Goal: Task Accomplishment & Management: Manage account settings

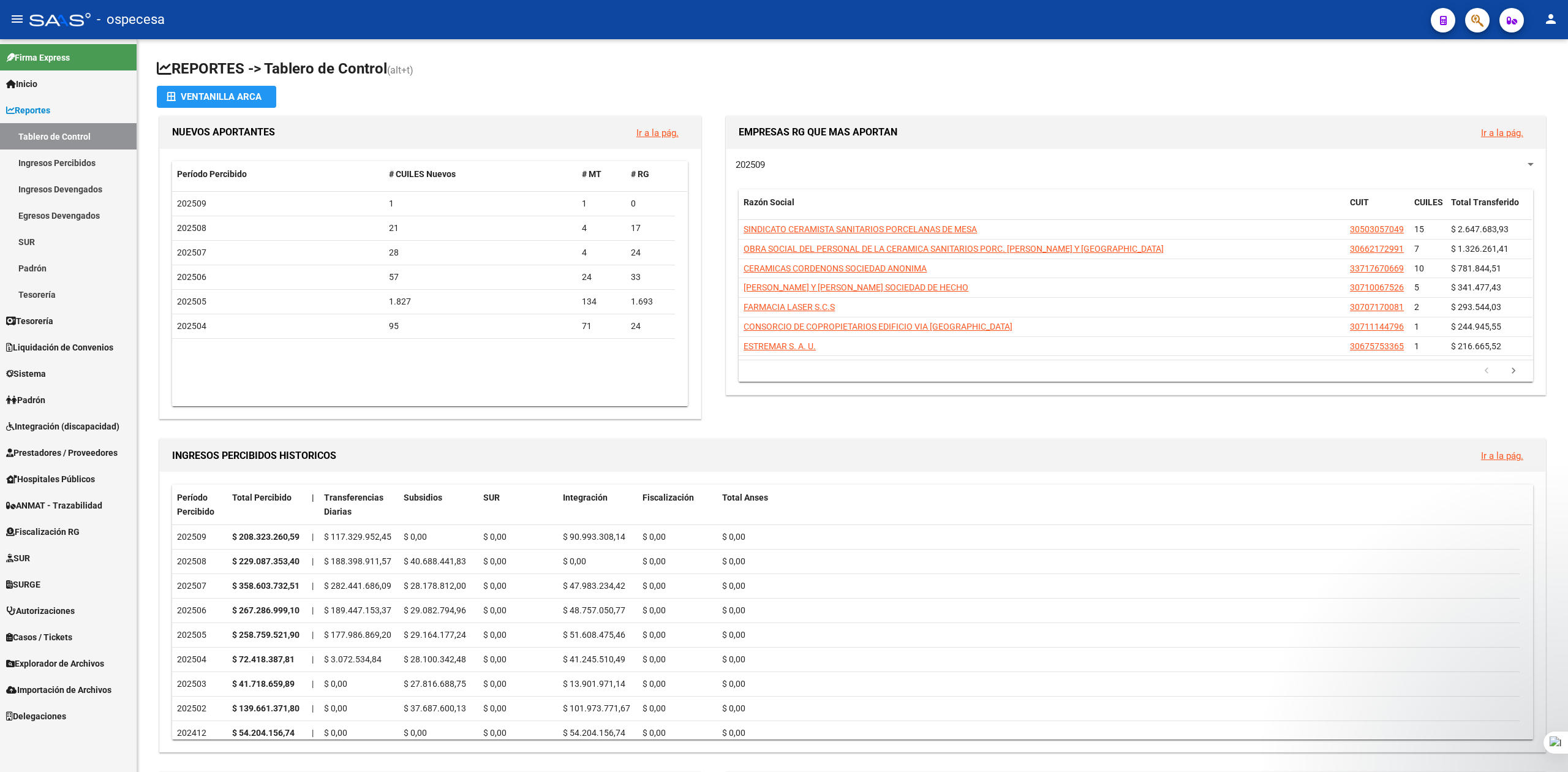
click at [51, 446] on span "Prestadores / Proveedores" at bounding box center [62, 453] width 111 height 14
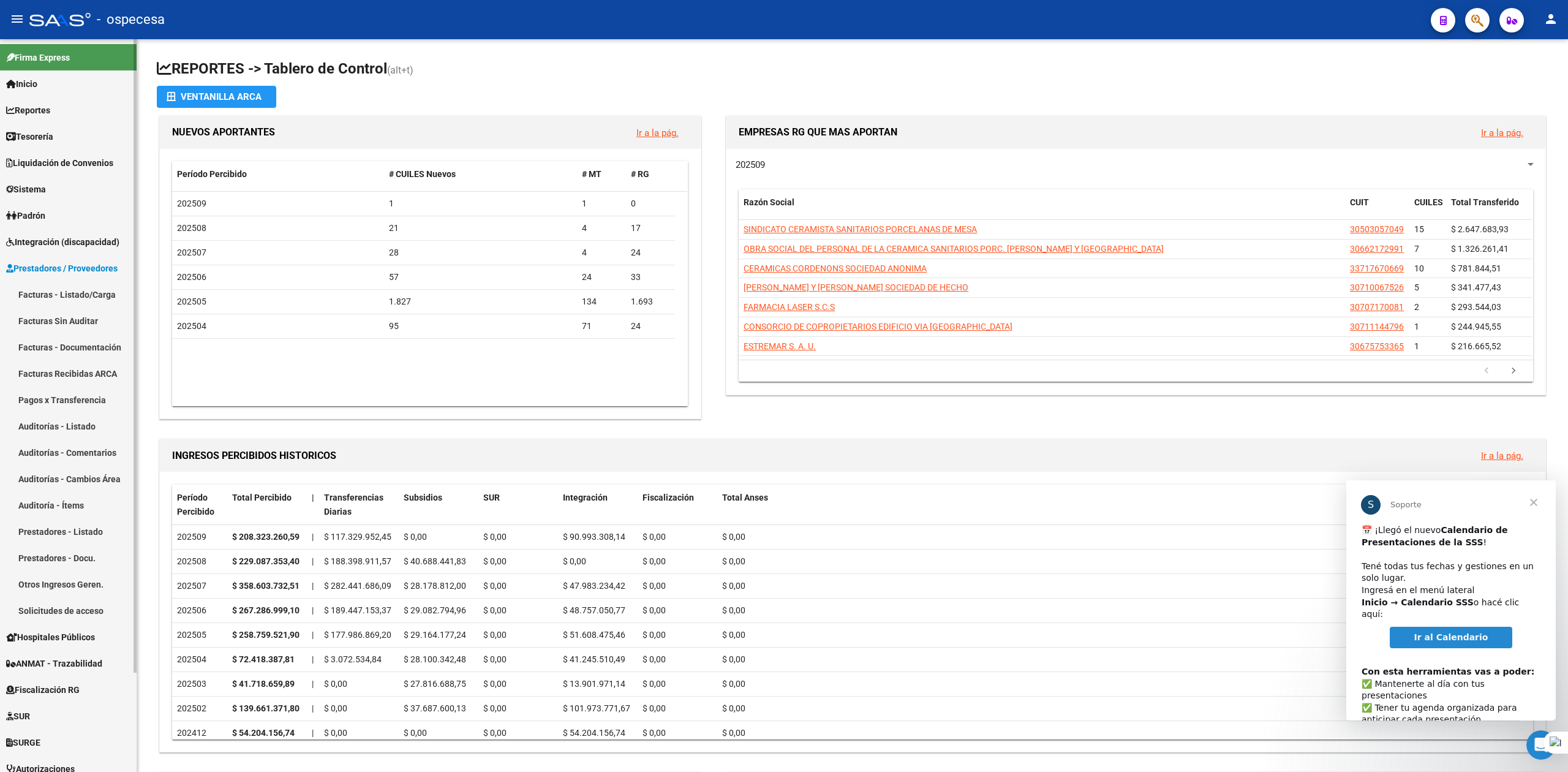
click at [51, 298] on link "Facturas - Listado/Carga" at bounding box center [68, 294] width 137 height 26
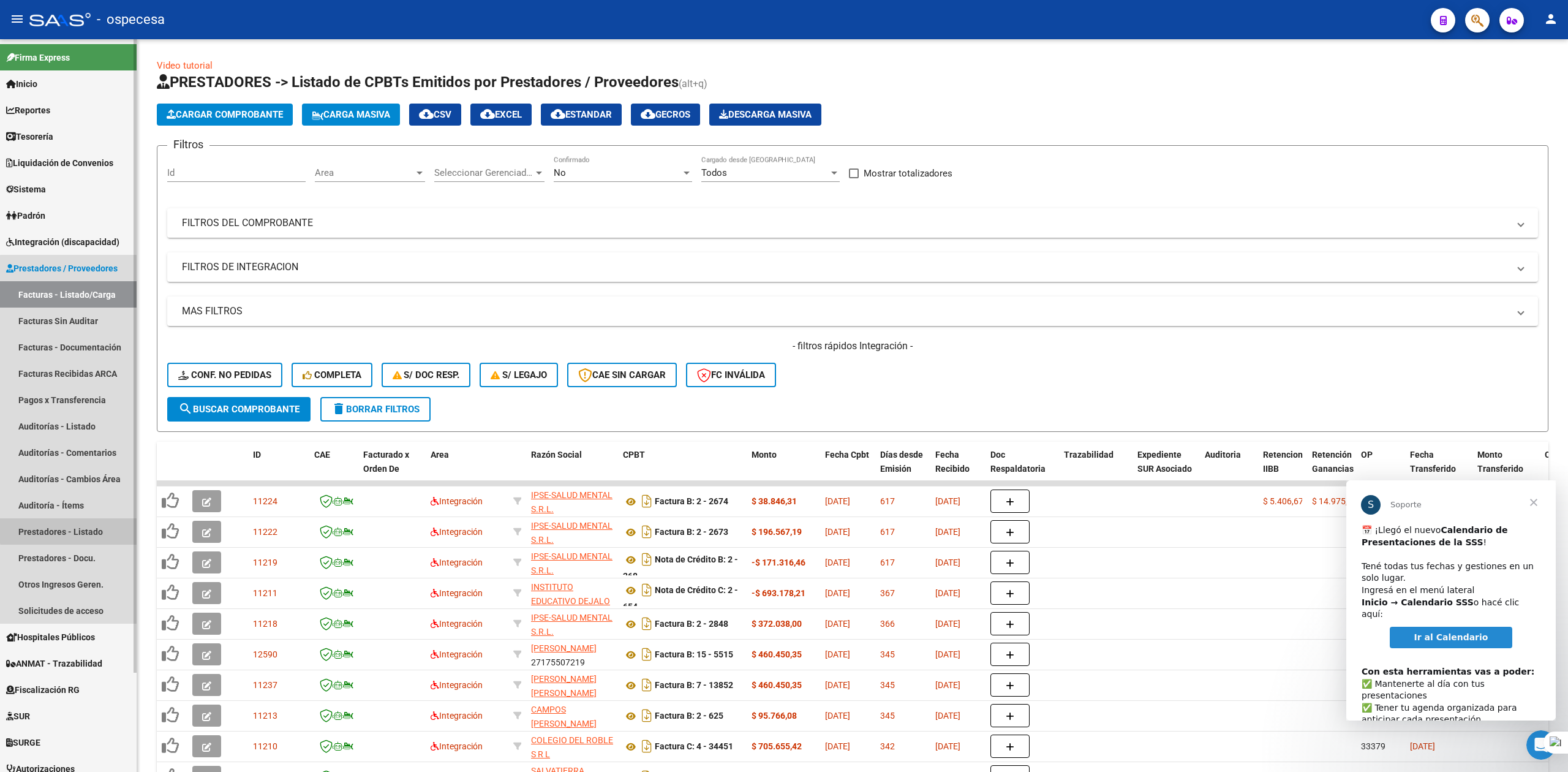
click at [79, 530] on link "Prestadores - Listado" at bounding box center [68, 531] width 137 height 26
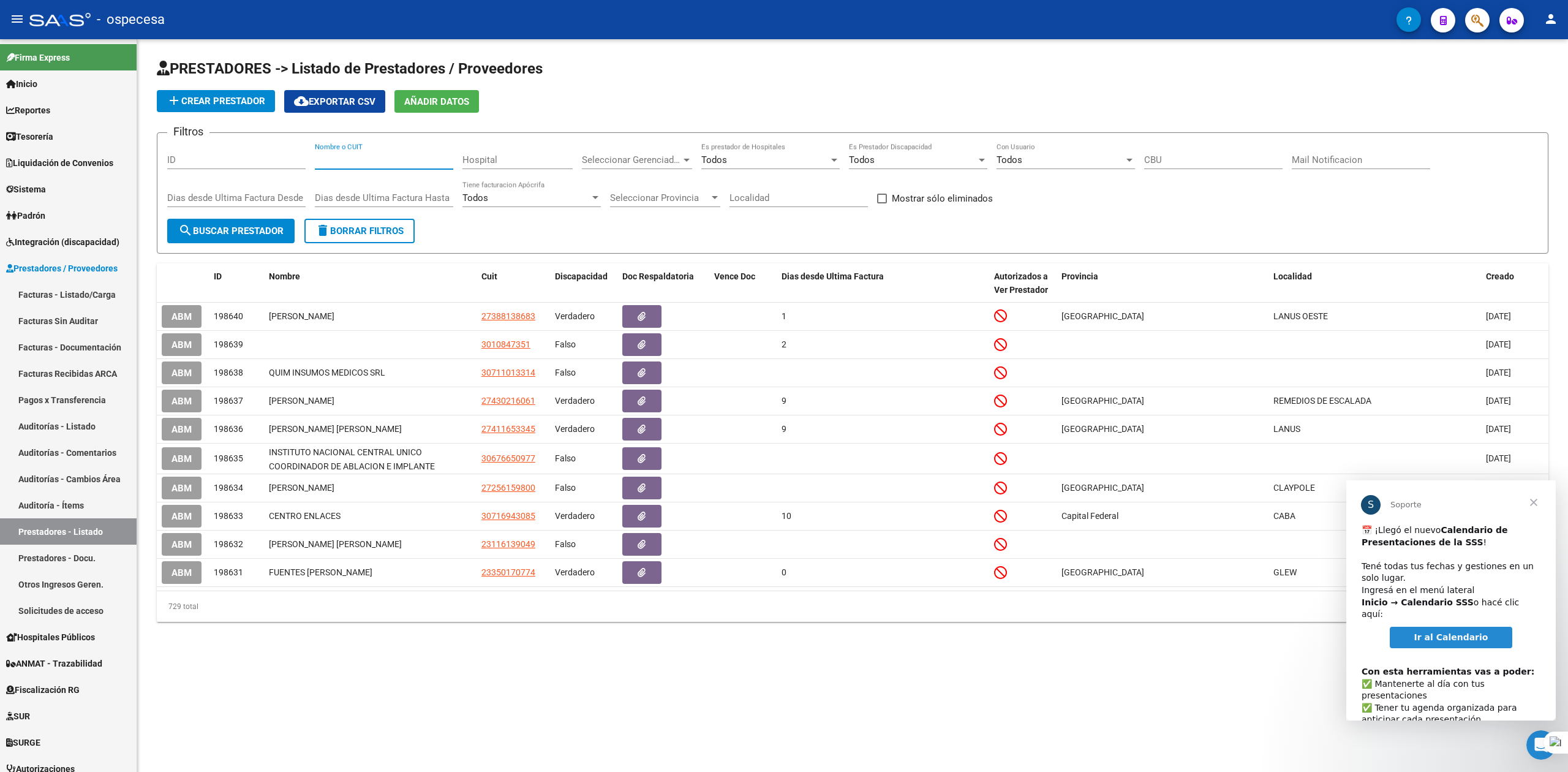
click at [348, 158] on input "Nombre o CUIT" at bounding box center [384, 160] width 138 height 11
type input "L"
type input "C"
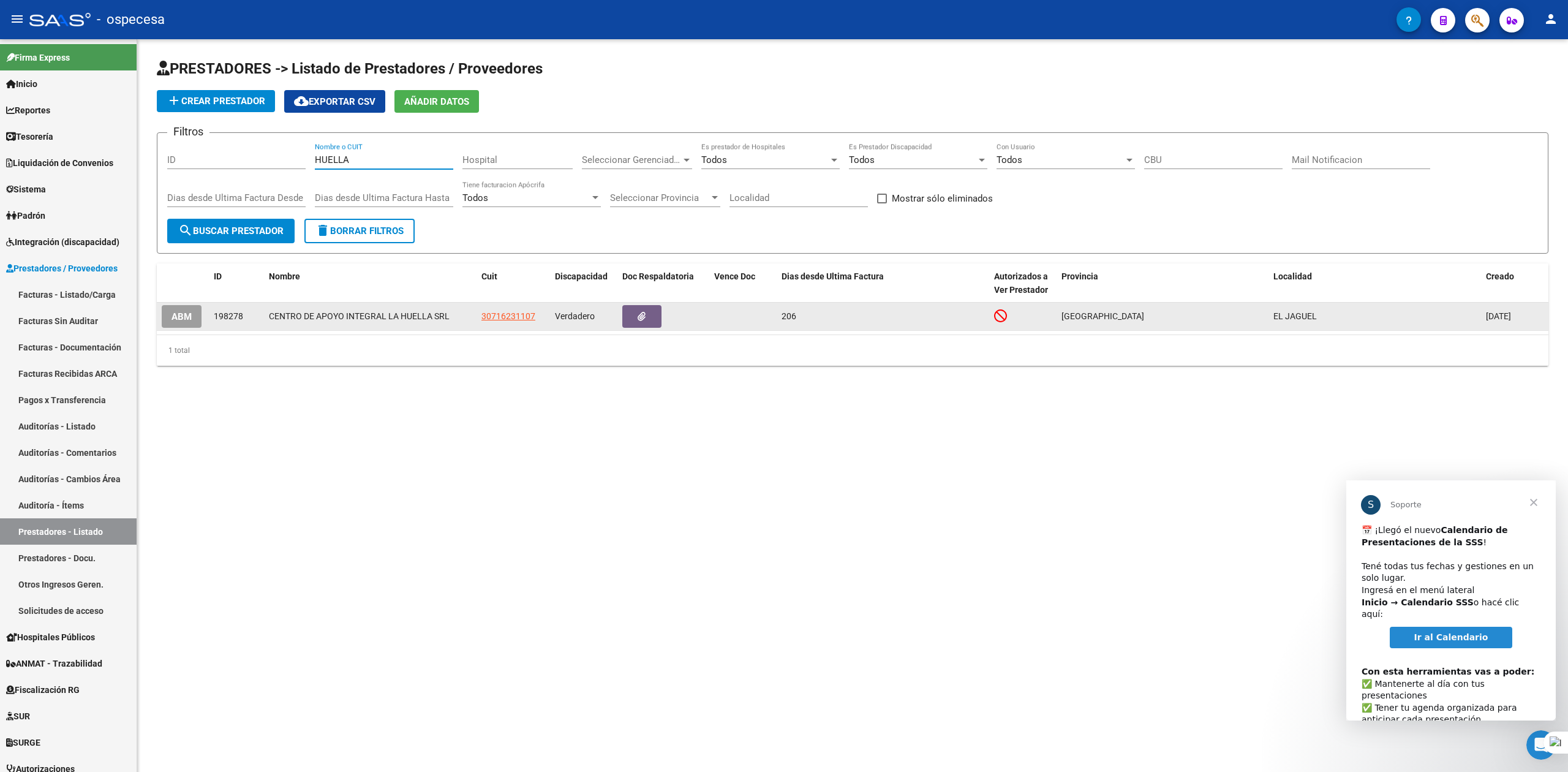
type input "HUELLA"
click at [195, 318] on button "ABM" at bounding box center [182, 316] width 40 height 22
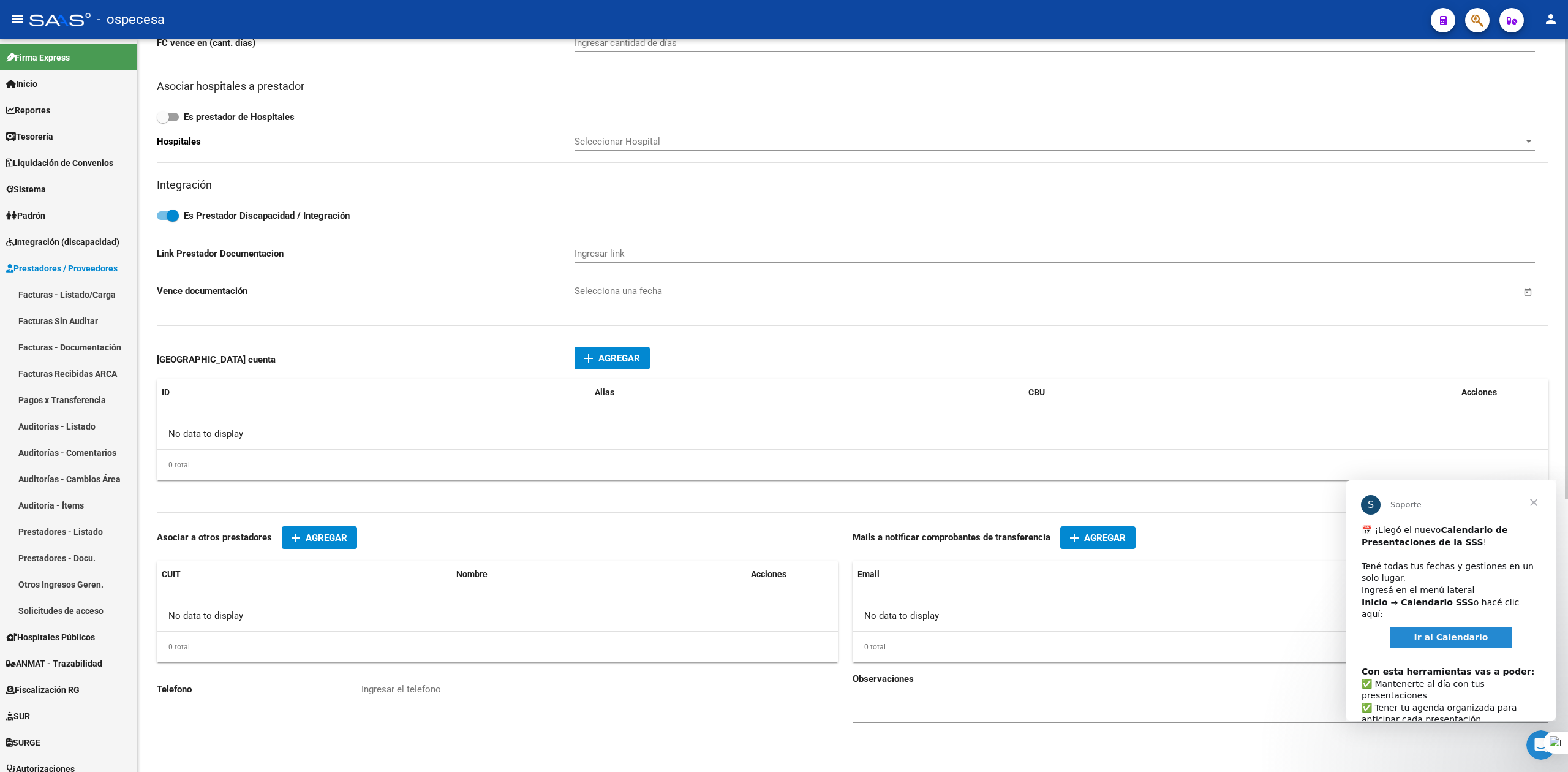
scroll to position [434, 0]
click at [1538, 500] on span "Cerrar" at bounding box center [1533, 502] width 44 height 44
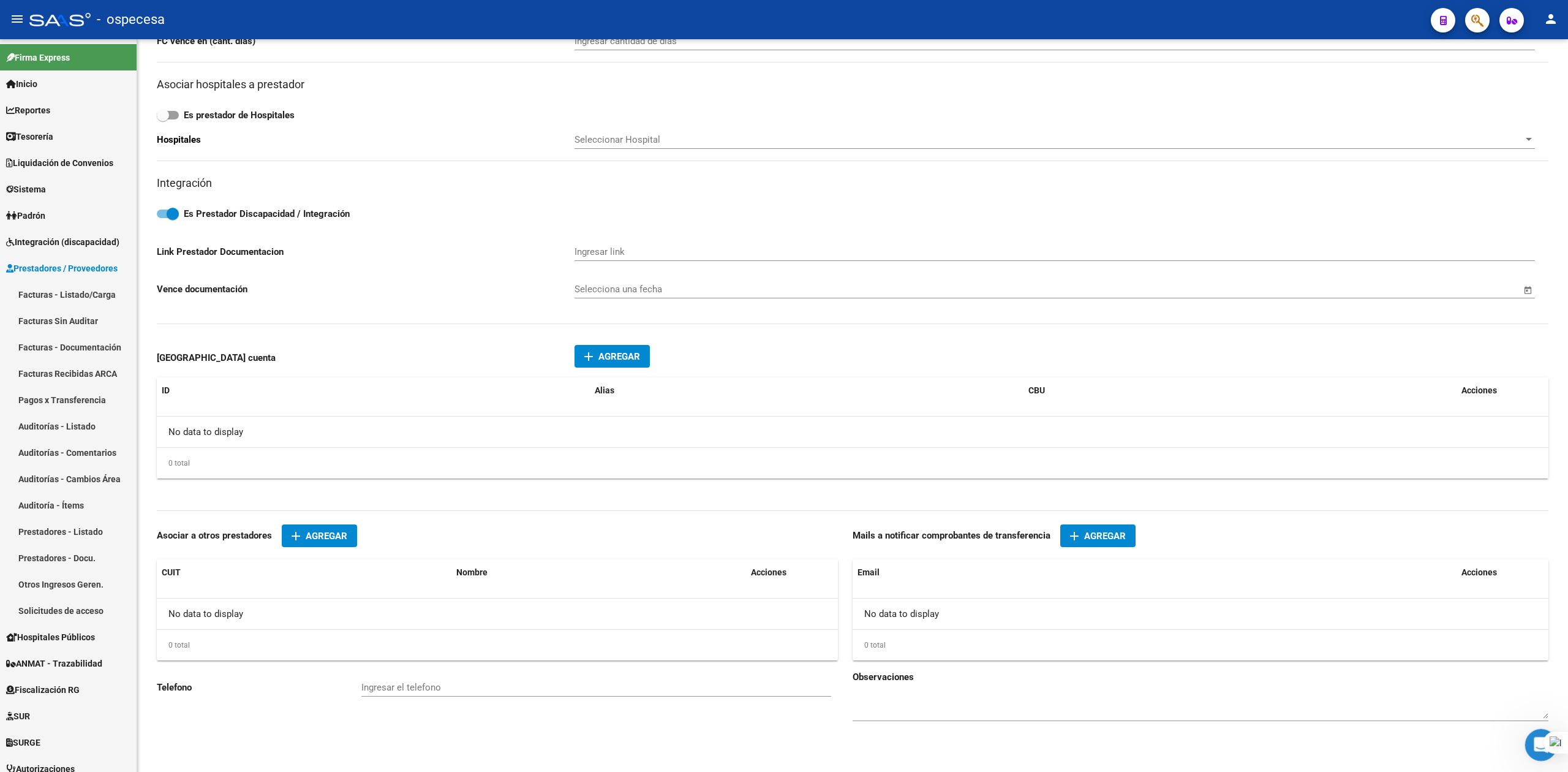
click at [1527, 739] on div "Abrir Intercom Messenger" at bounding box center [1539, 743] width 41 height 41
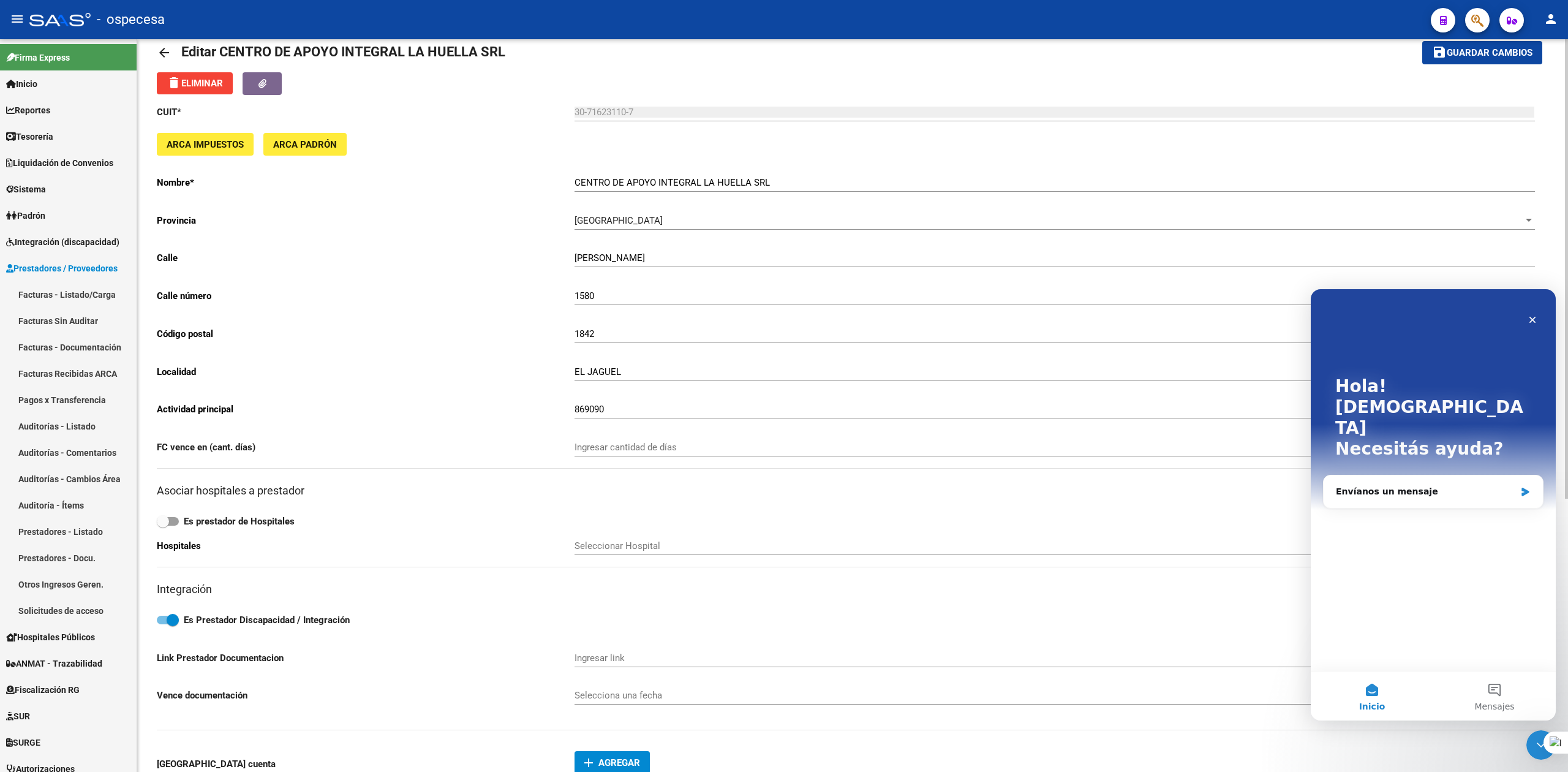
scroll to position [0, 0]
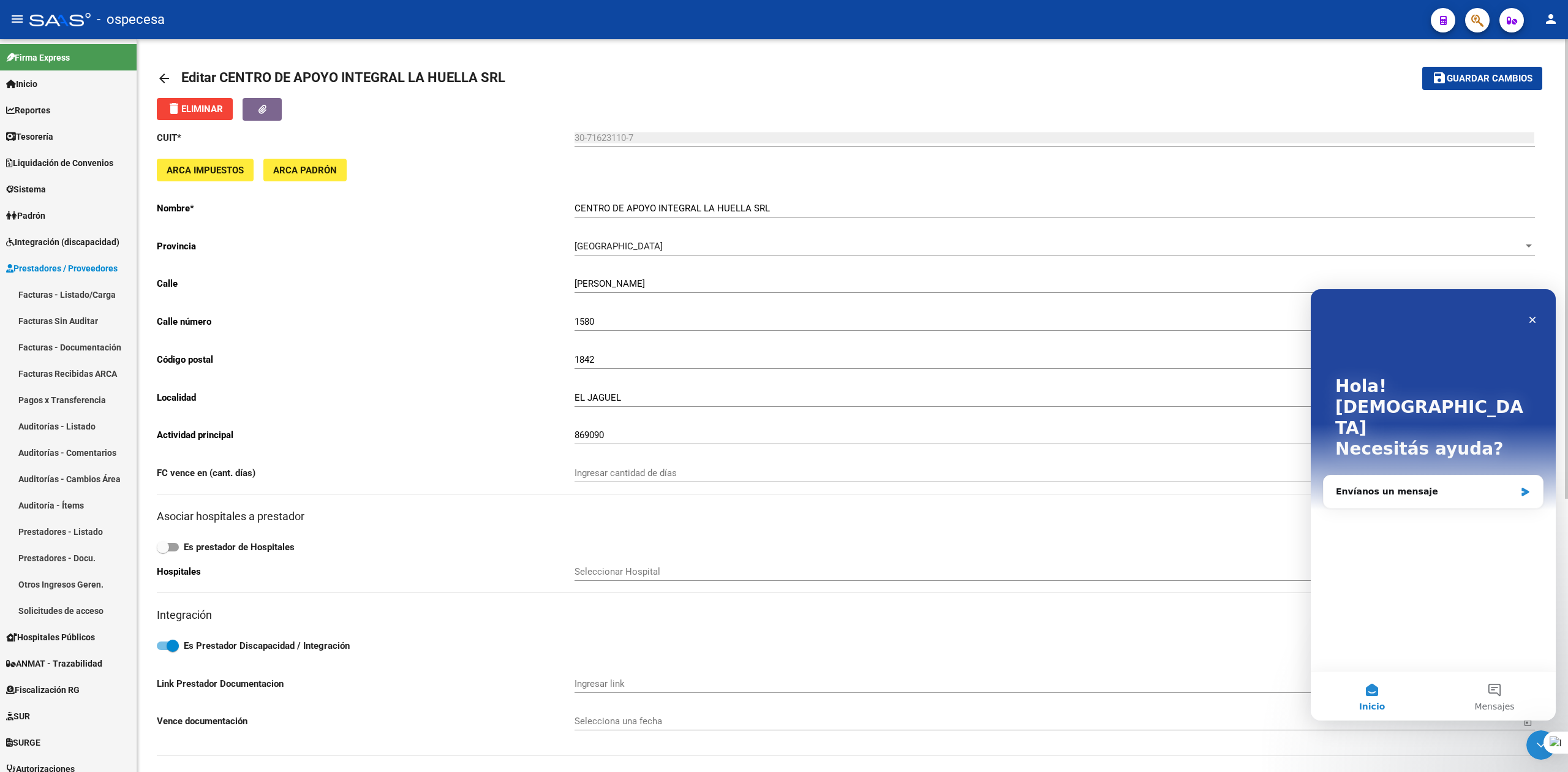
click at [162, 82] on mat-icon "arrow_back" at bounding box center [164, 78] width 14 height 14
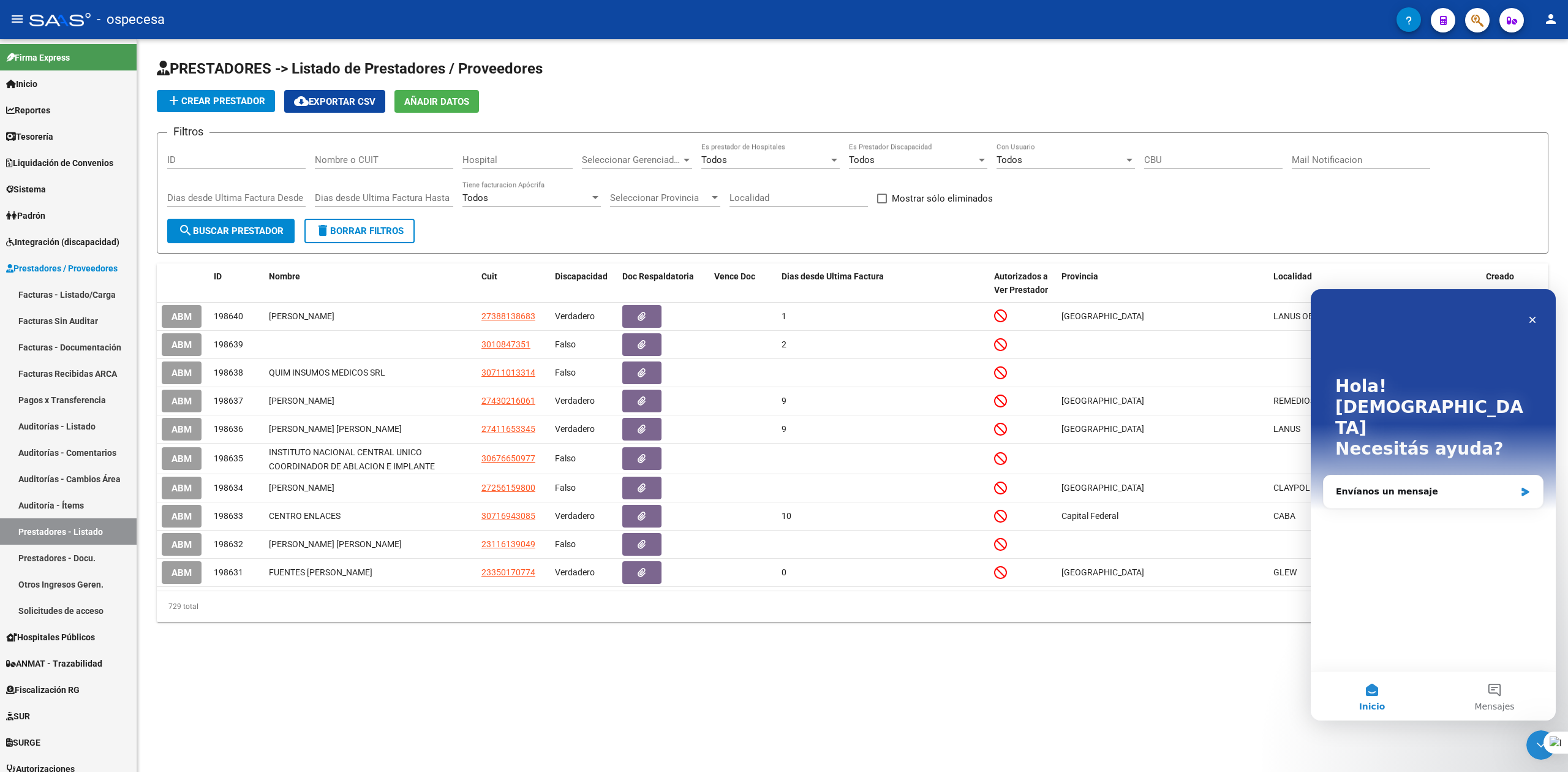
click at [363, 163] on input "Nombre o CUIT" at bounding box center [384, 160] width 138 height 11
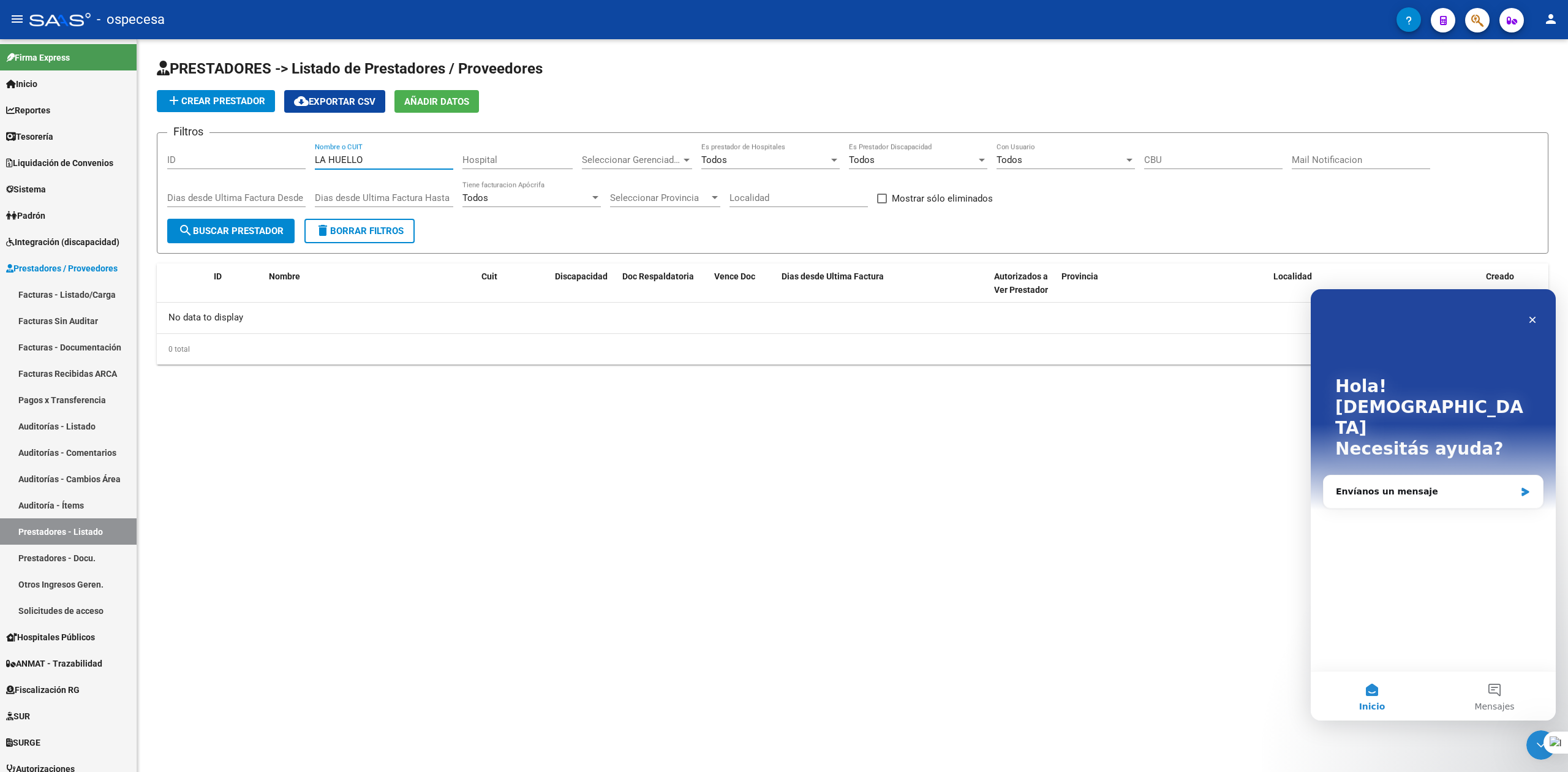
click at [363, 163] on input "LA HUELLO" at bounding box center [384, 160] width 138 height 11
type input "LA HUELL"
click at [166, 317] on button "ABM" at bounding box center [182, 316] width 40 height 22
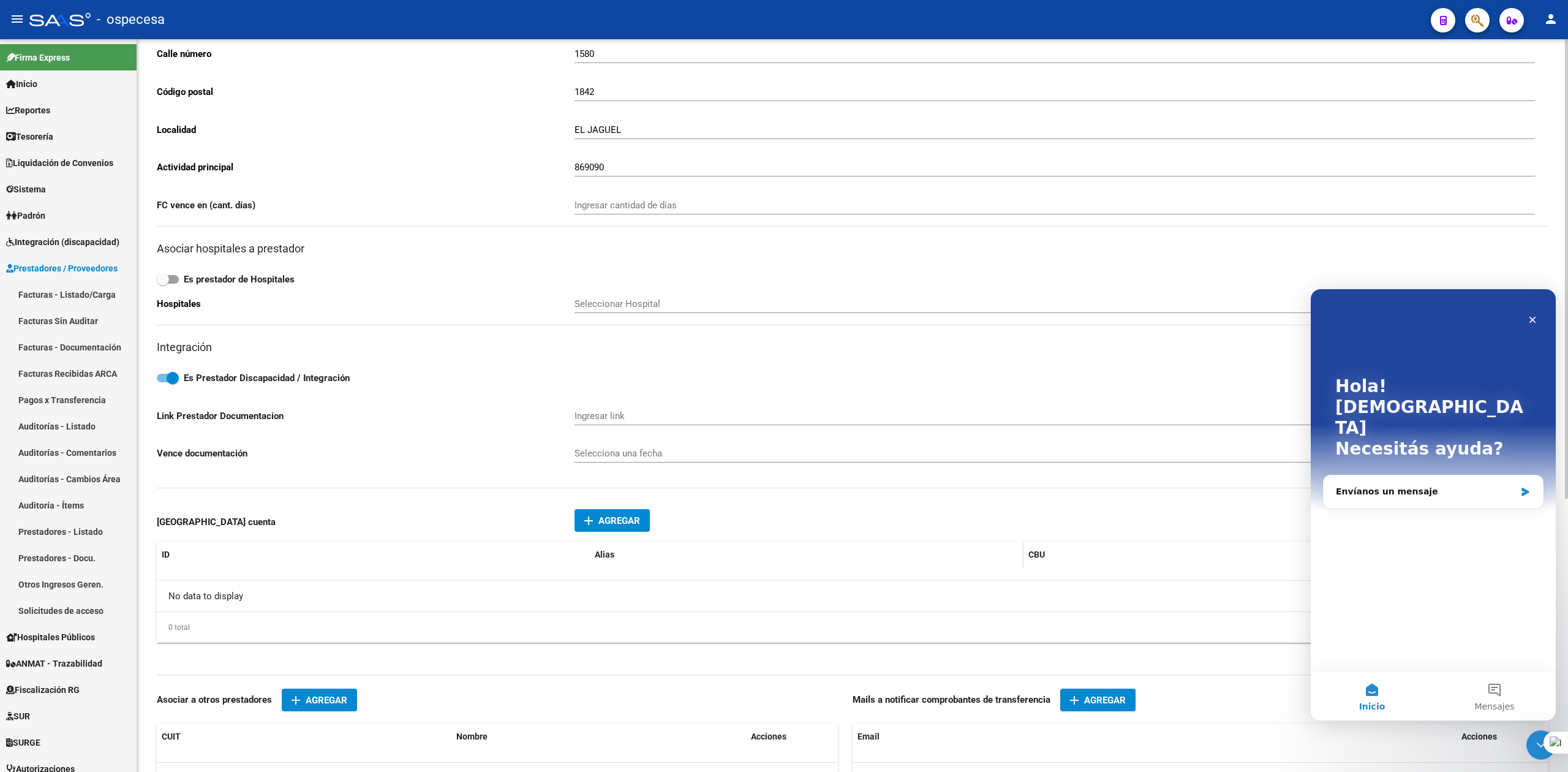
scroll to position [434, 0]
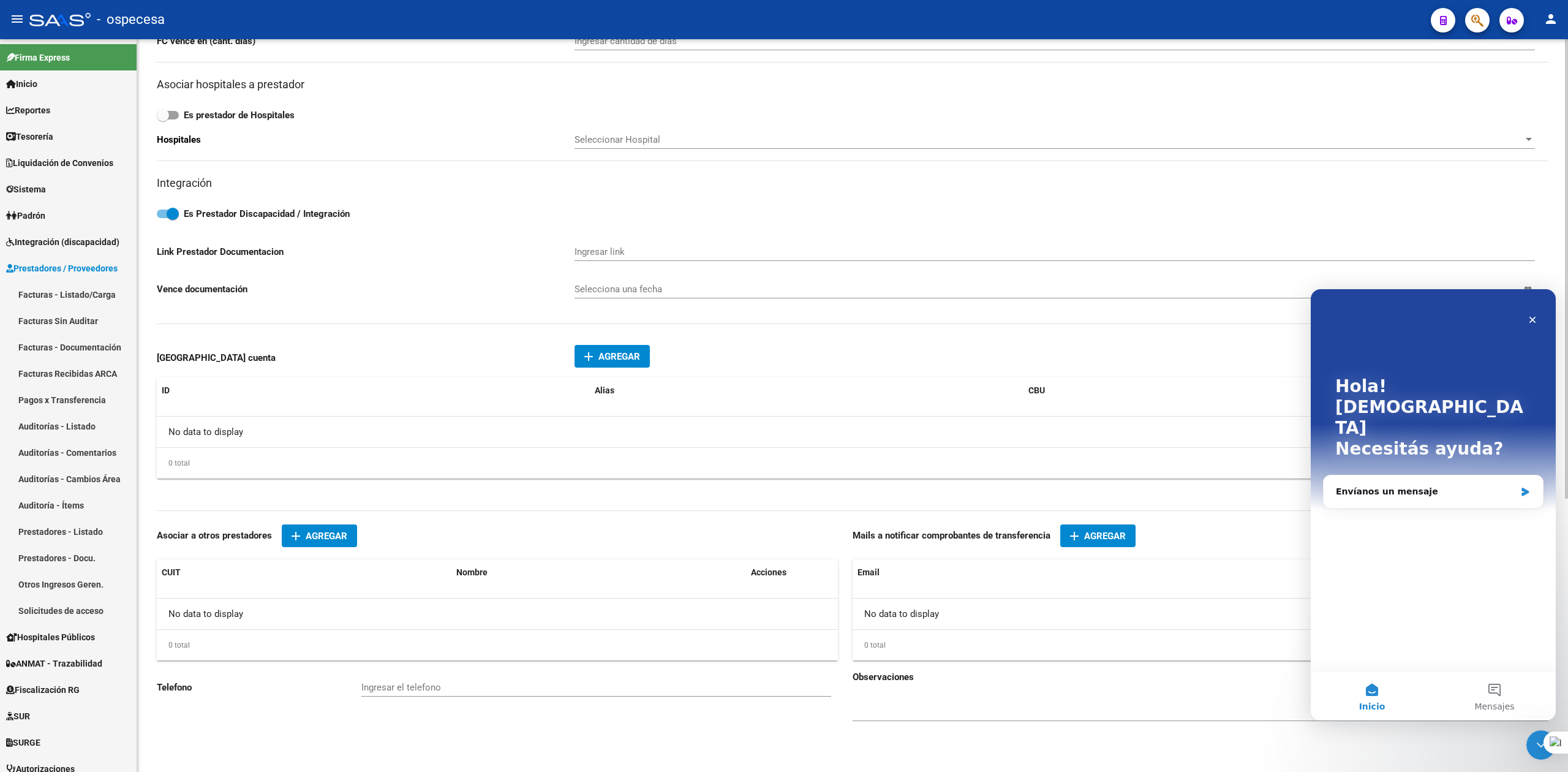
click at [1106, 533] on span "Agregar" at bounding box center [1105, 536] width 42 height 11
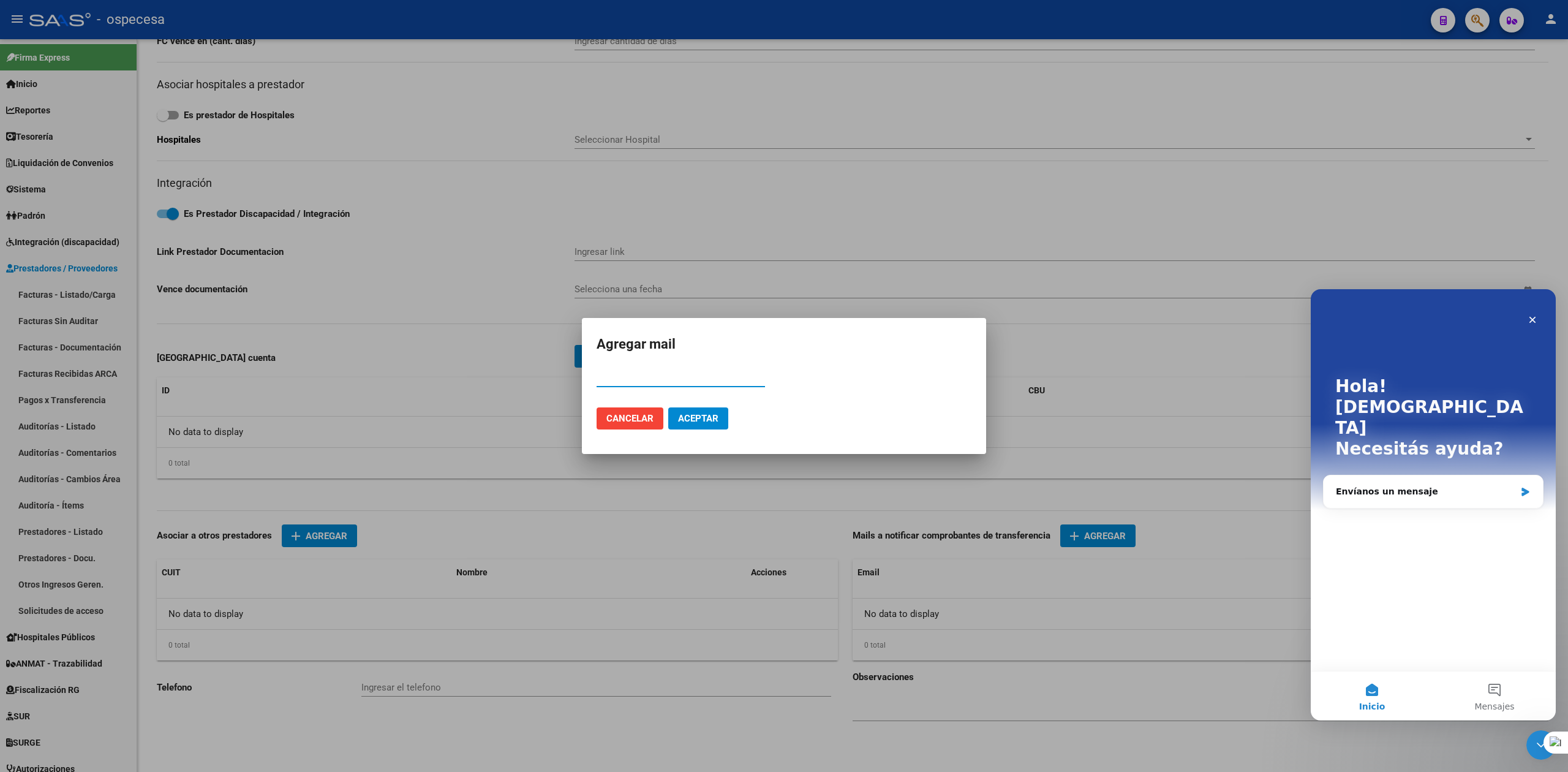
click at [665, 366] on form "Agregar mail Email Cancelar Aceptar" at bounding box center [784, 386] width 375 height 107
click at [667, 378] on input "Email" at bounding box center [680, 378] width 169 height 11
type input "[EMAIL_ADDRESS][DOMAIN_NAME]"
click at [711, 413] on span "Aceptar" at bounding box center [698, 418] width 41 height 11
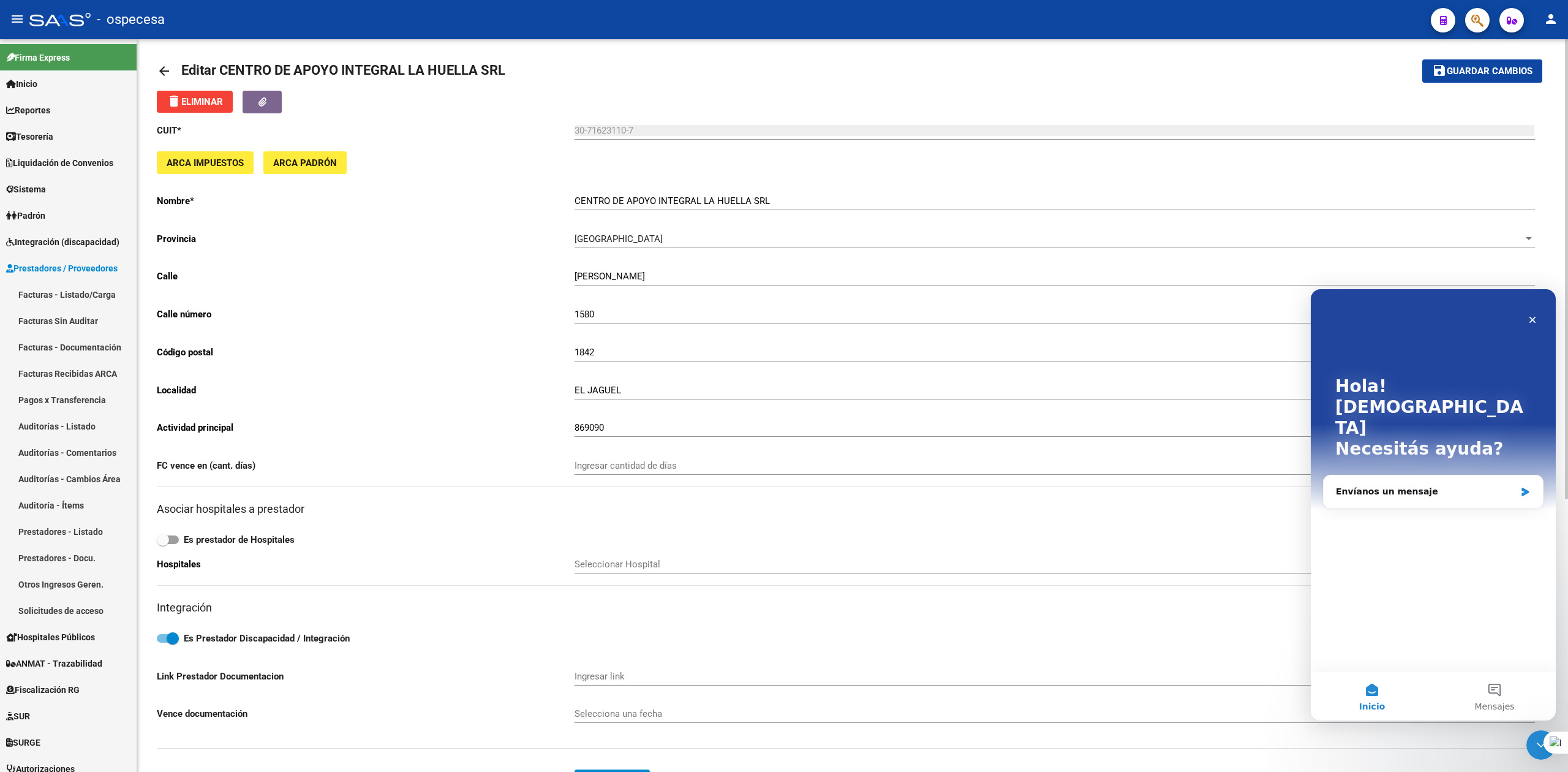
scroll to position [0, 0]
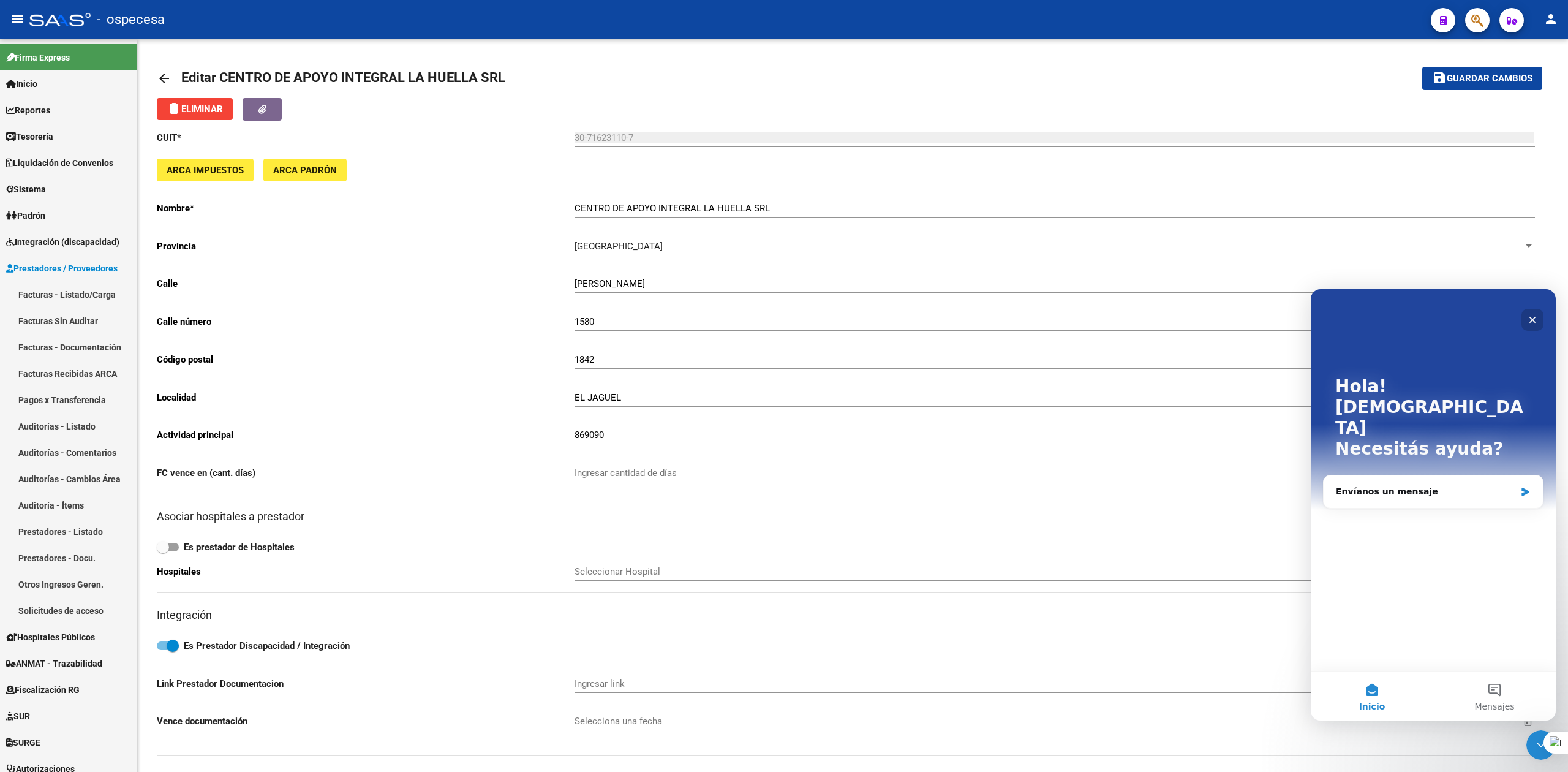
click at [1536, 311] on div "Cerrar" at bounding box center [1533, 320] width 22 height 22
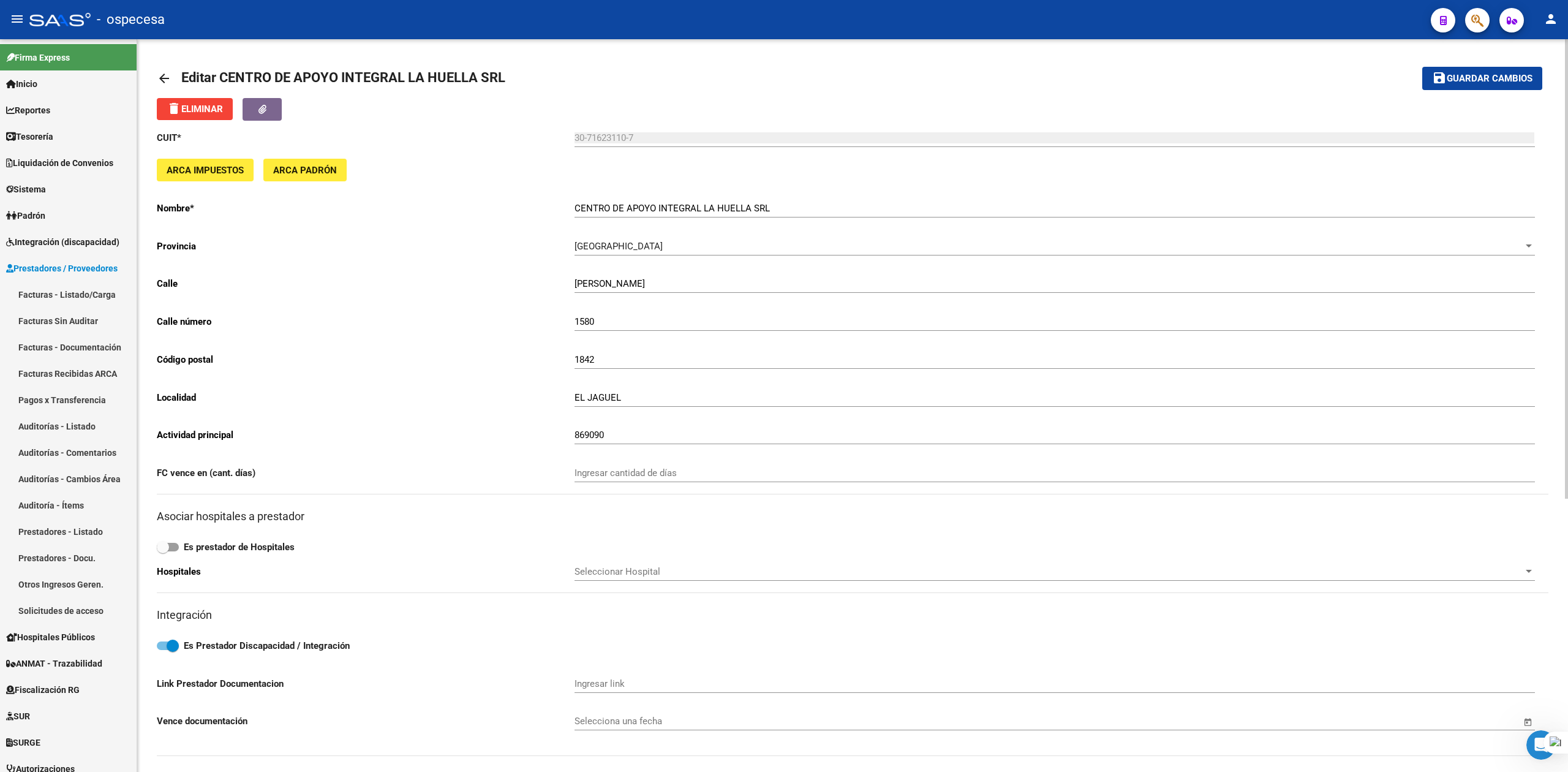
click at [162, 74] on mat-icon "arrow_back" at bounding box center [164, 78] width 14 height 14
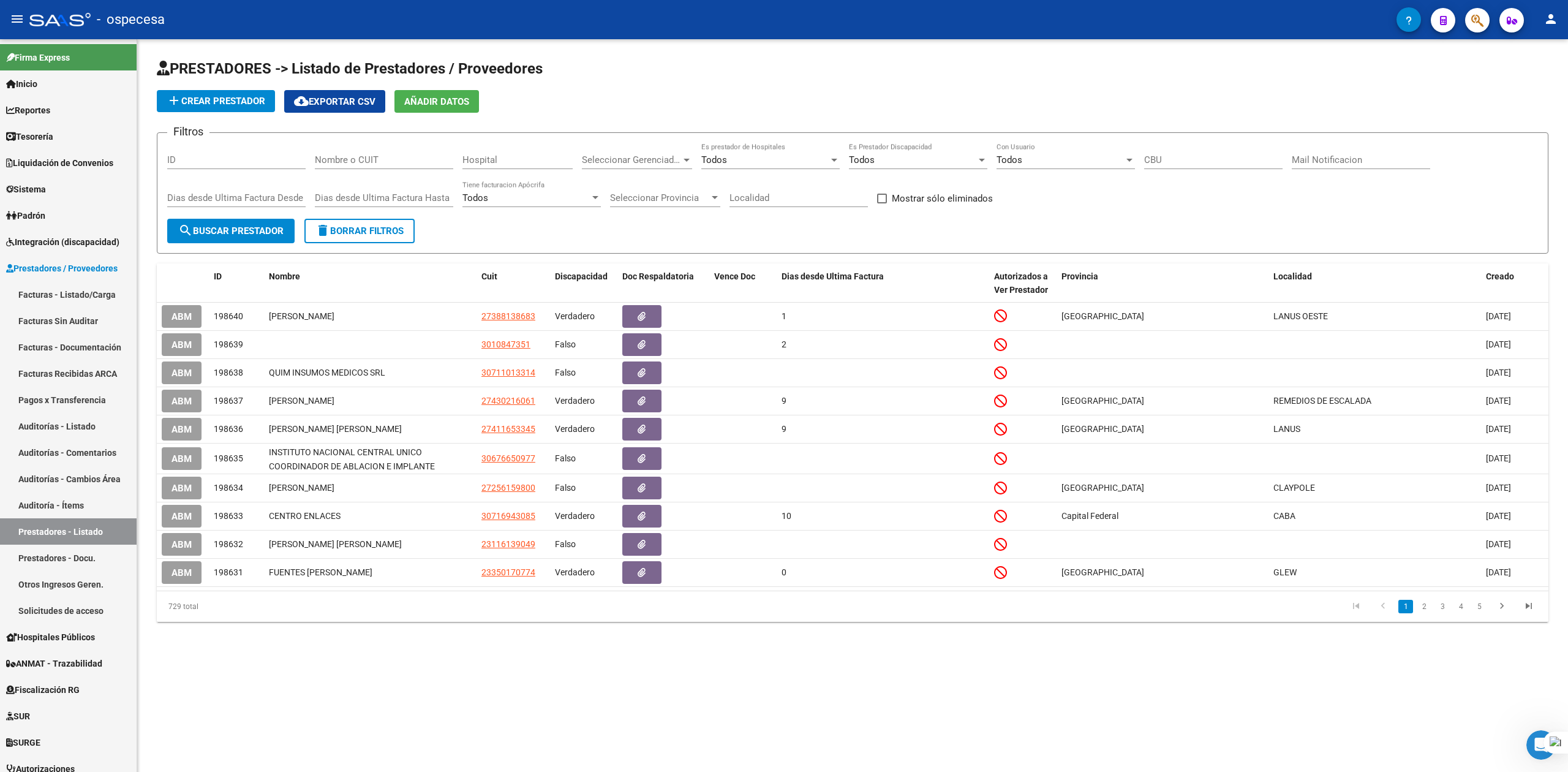
click at [388, 163] on input "Nombre o CUIT" at bounding box center [384, 160] width 138 height 11
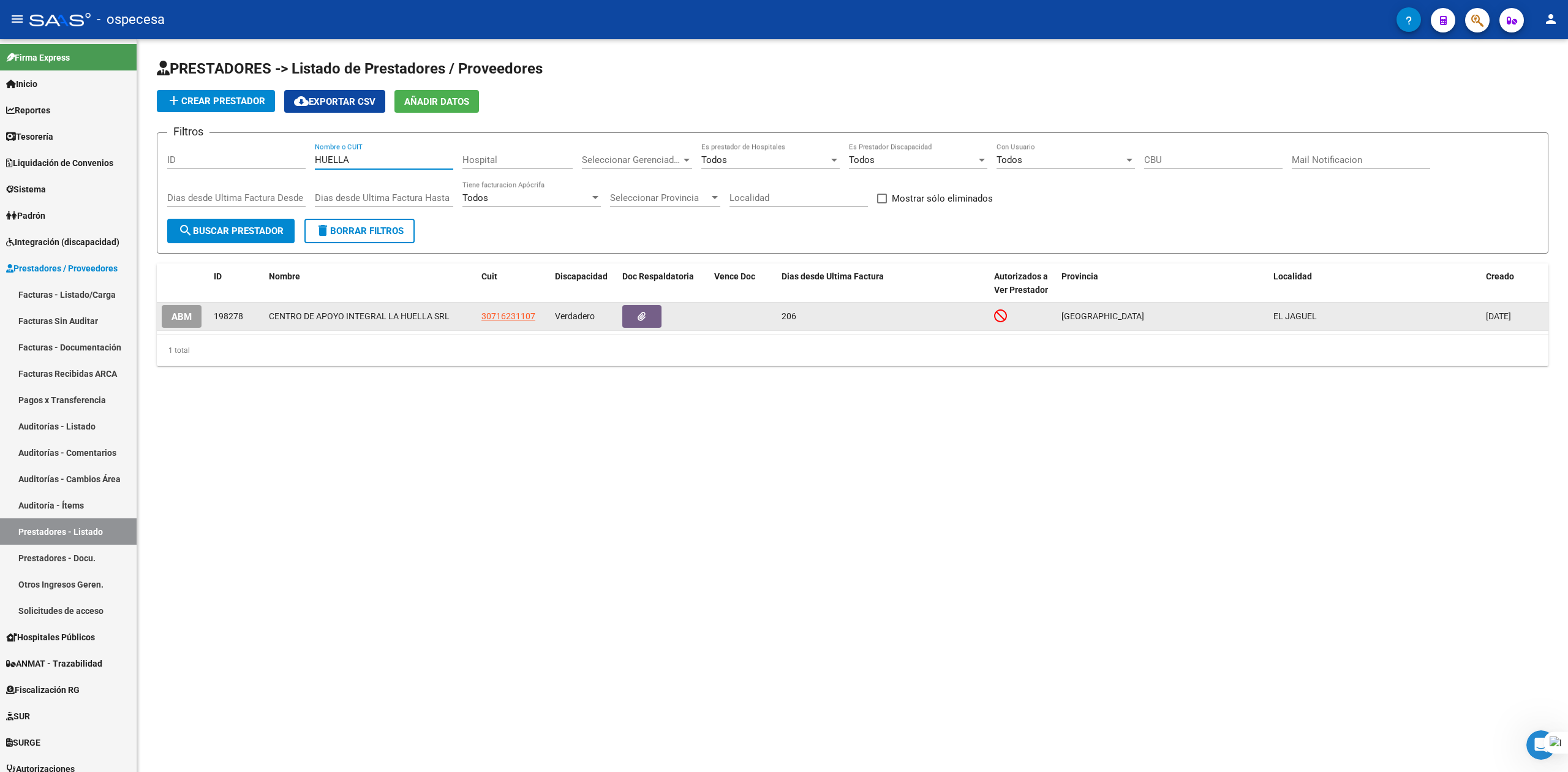
type input "HUELLA"
click at [995, 316] on icon at bounding box center [1000, 315] width 13 height 14
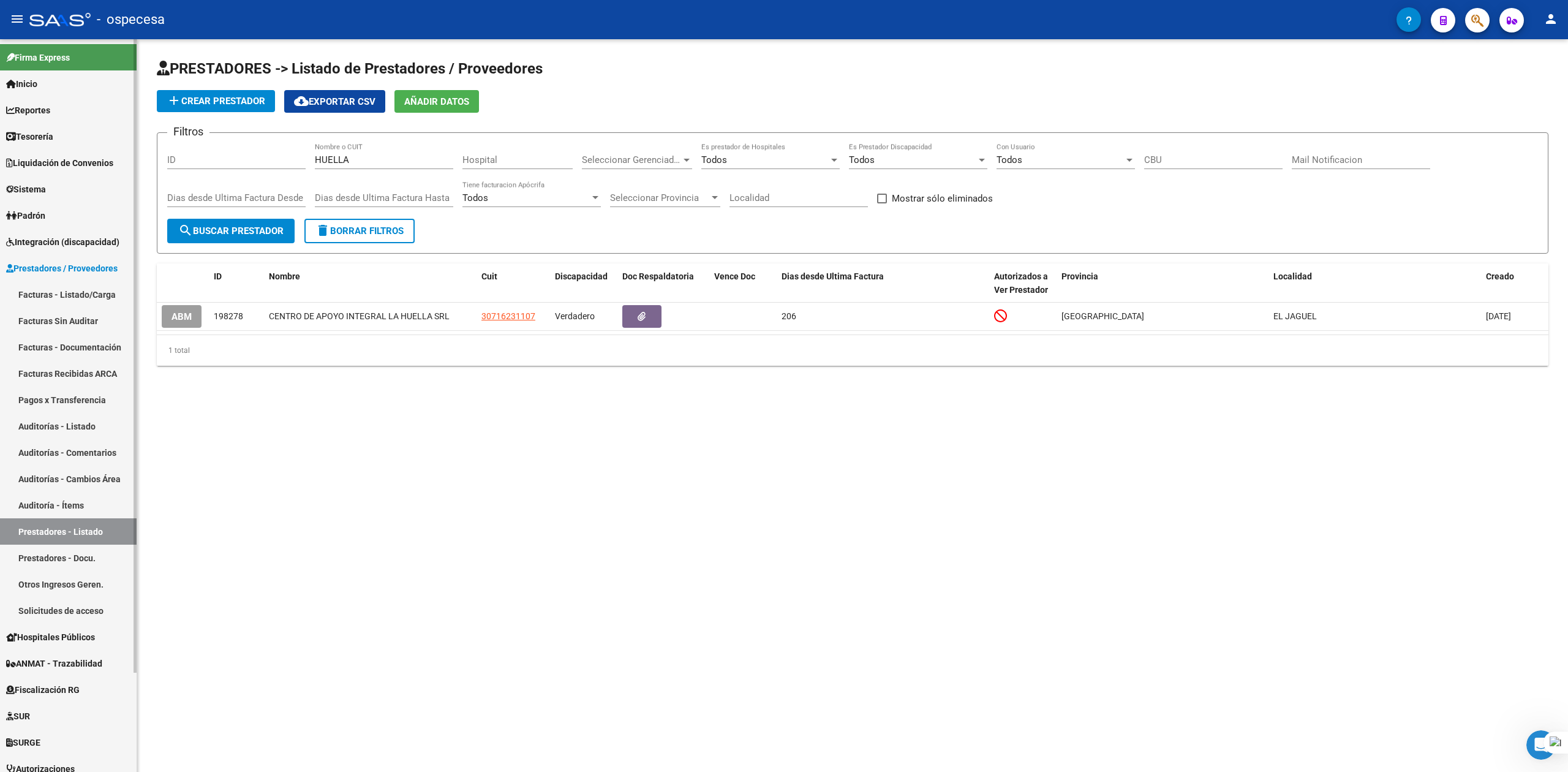
click at [53, 556] on link "Prestadores - Docu." at bounding box center [68, 558] width 137 height 26
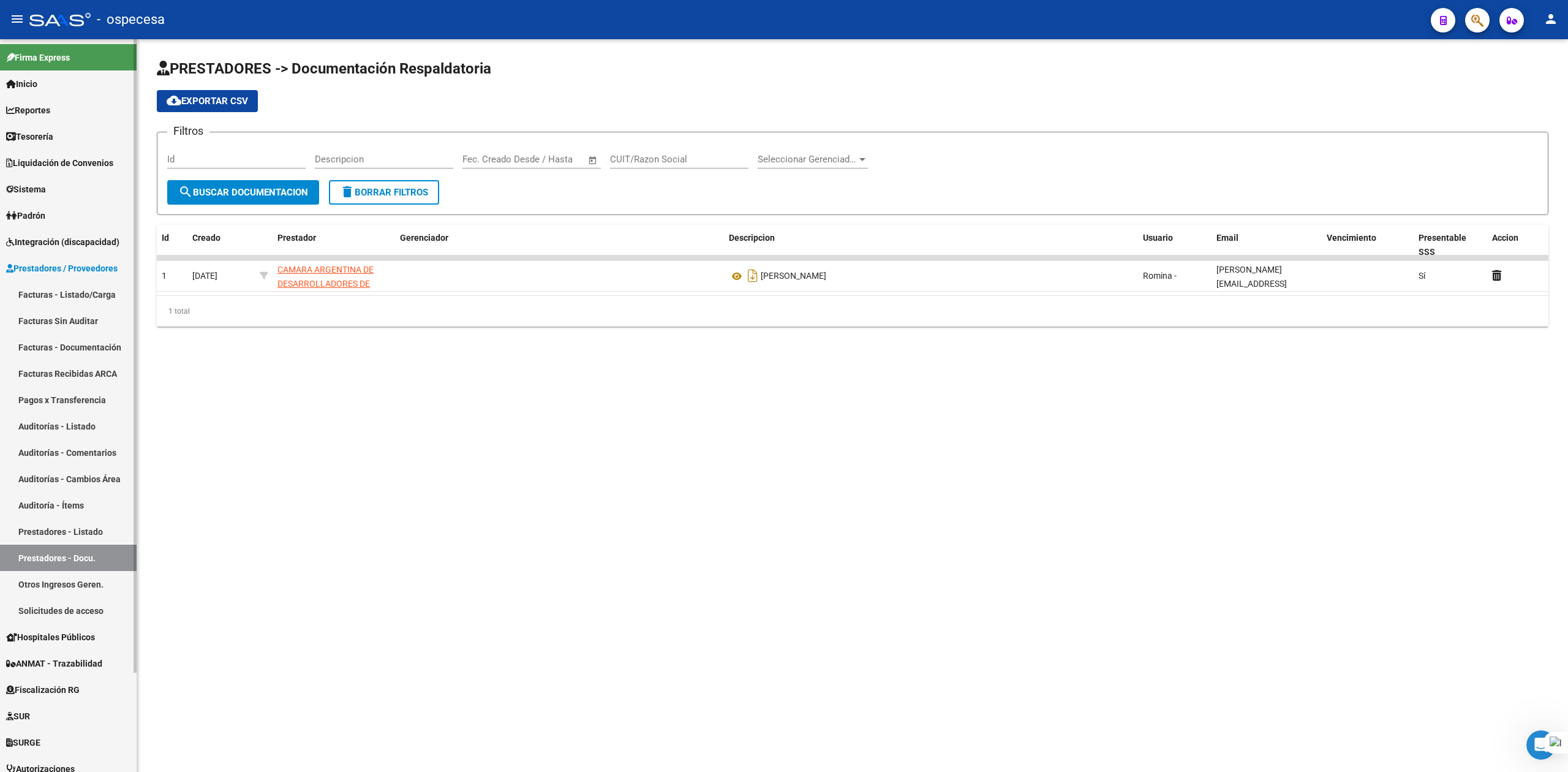
click at [57, 533] on link "Prestadores - Listado" at bounding box center [68, 531] width 137 height 26
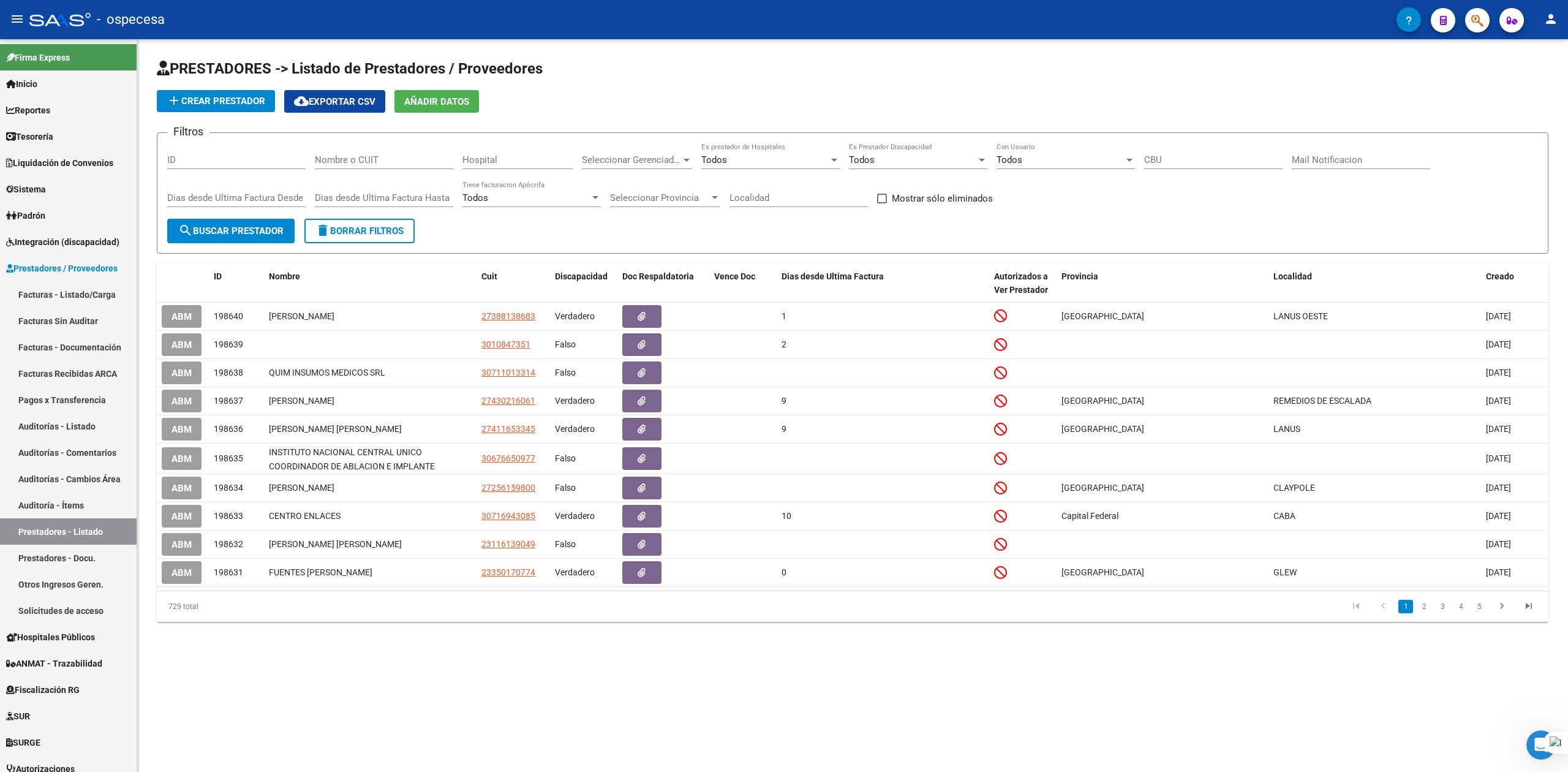
click at [349, 158] on input "Nombre o CUIT" at bounding box center [384, 160] width 138 height 11
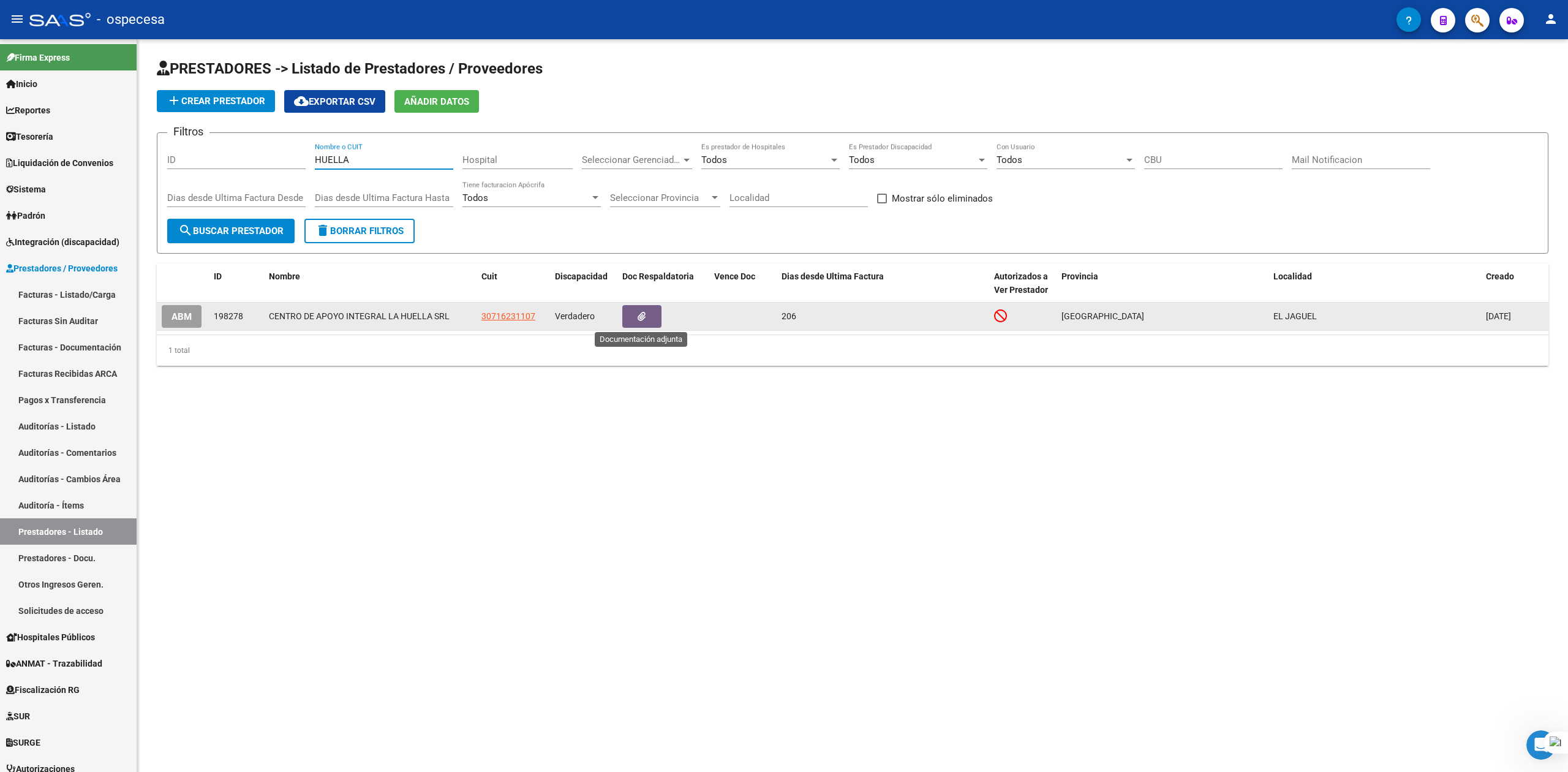
type input "HUELLA"
click at [636, 314] on button "button" at bounding box center [641, 316] width 39 height 22
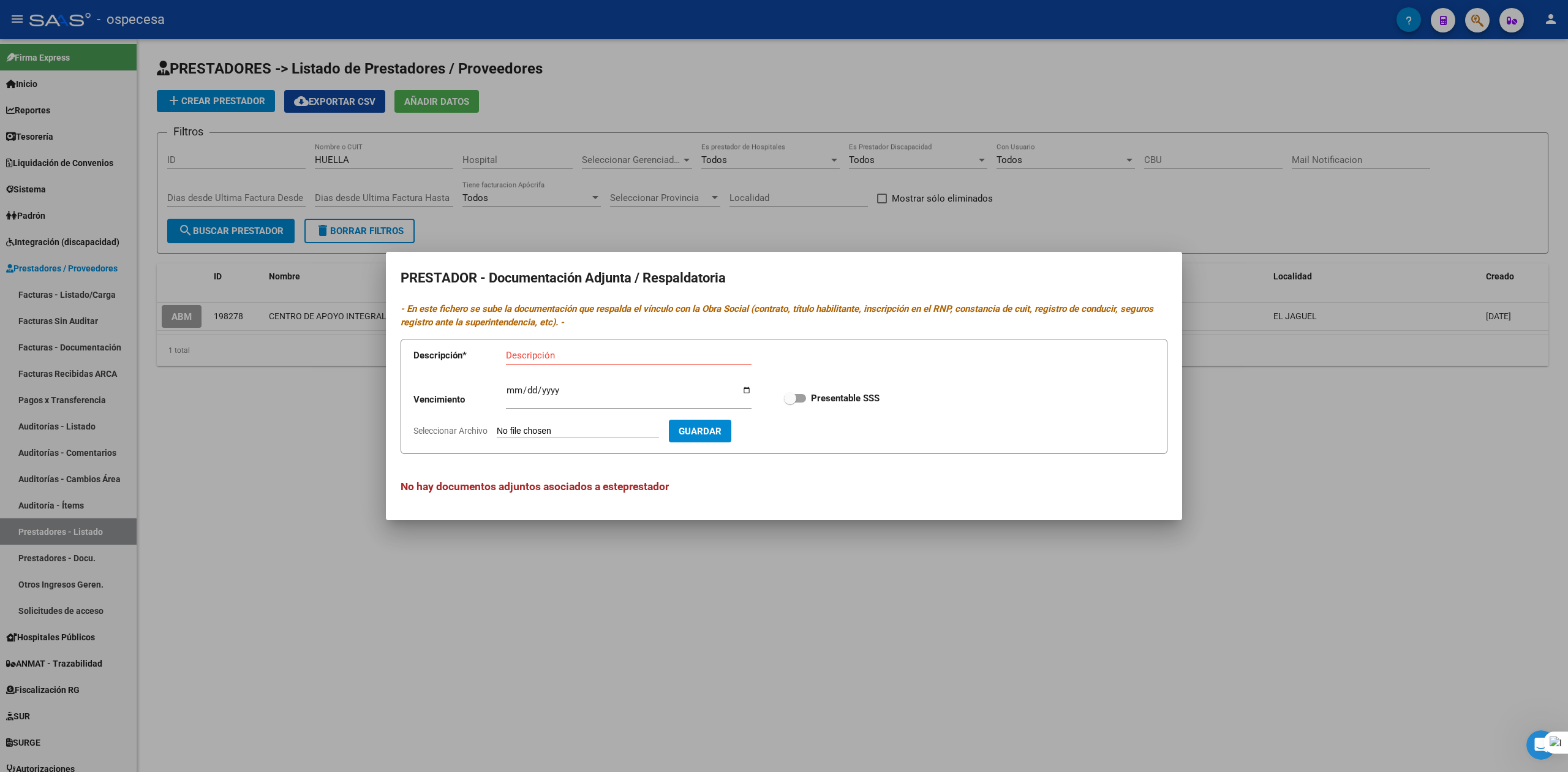
click at [758, 618] on div at bounding box center [784, 386] width 1568 height 772
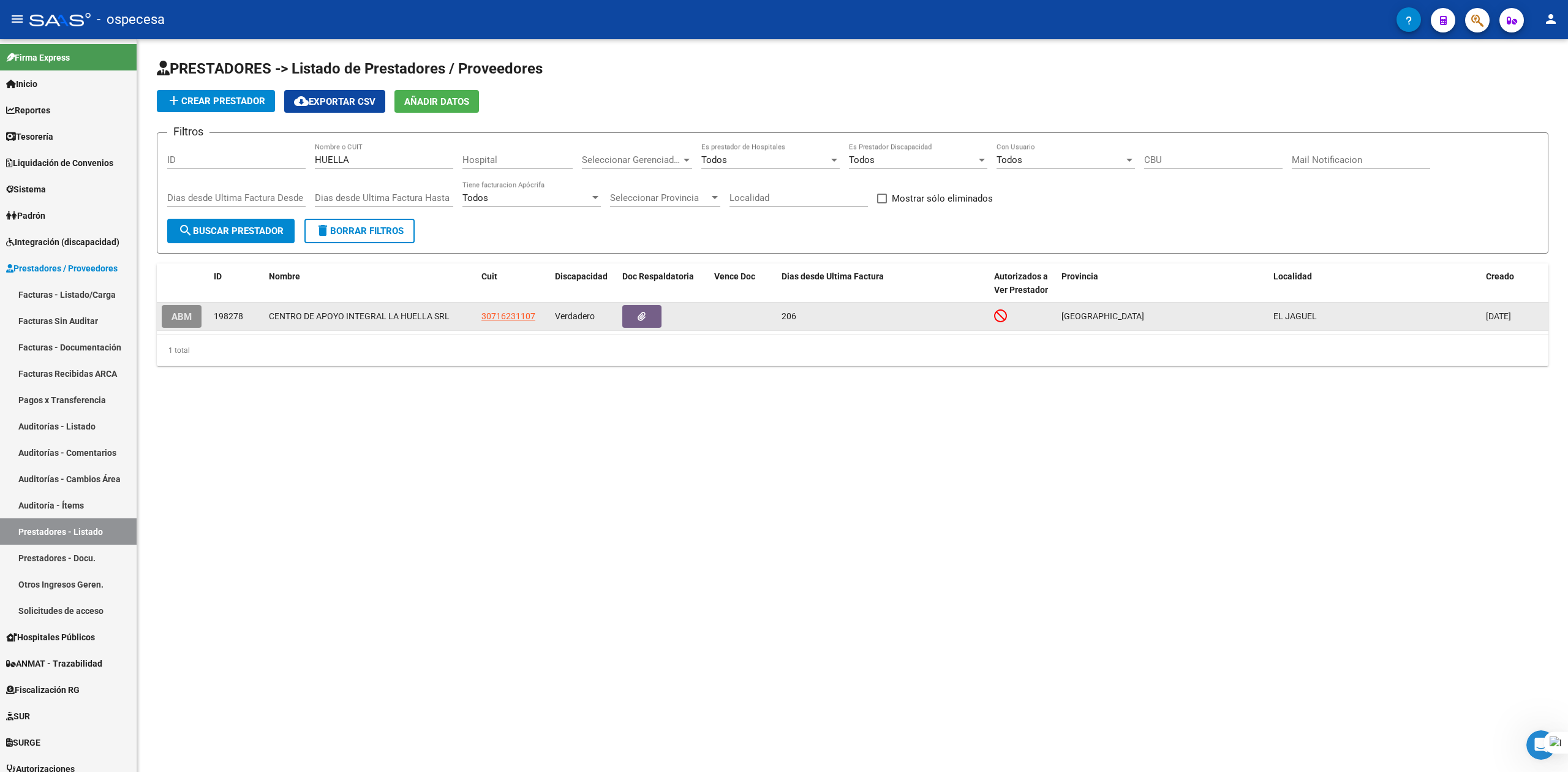
click at [182, 310] on span "ABM" at bounding box center [181, 316] width 20 height 11
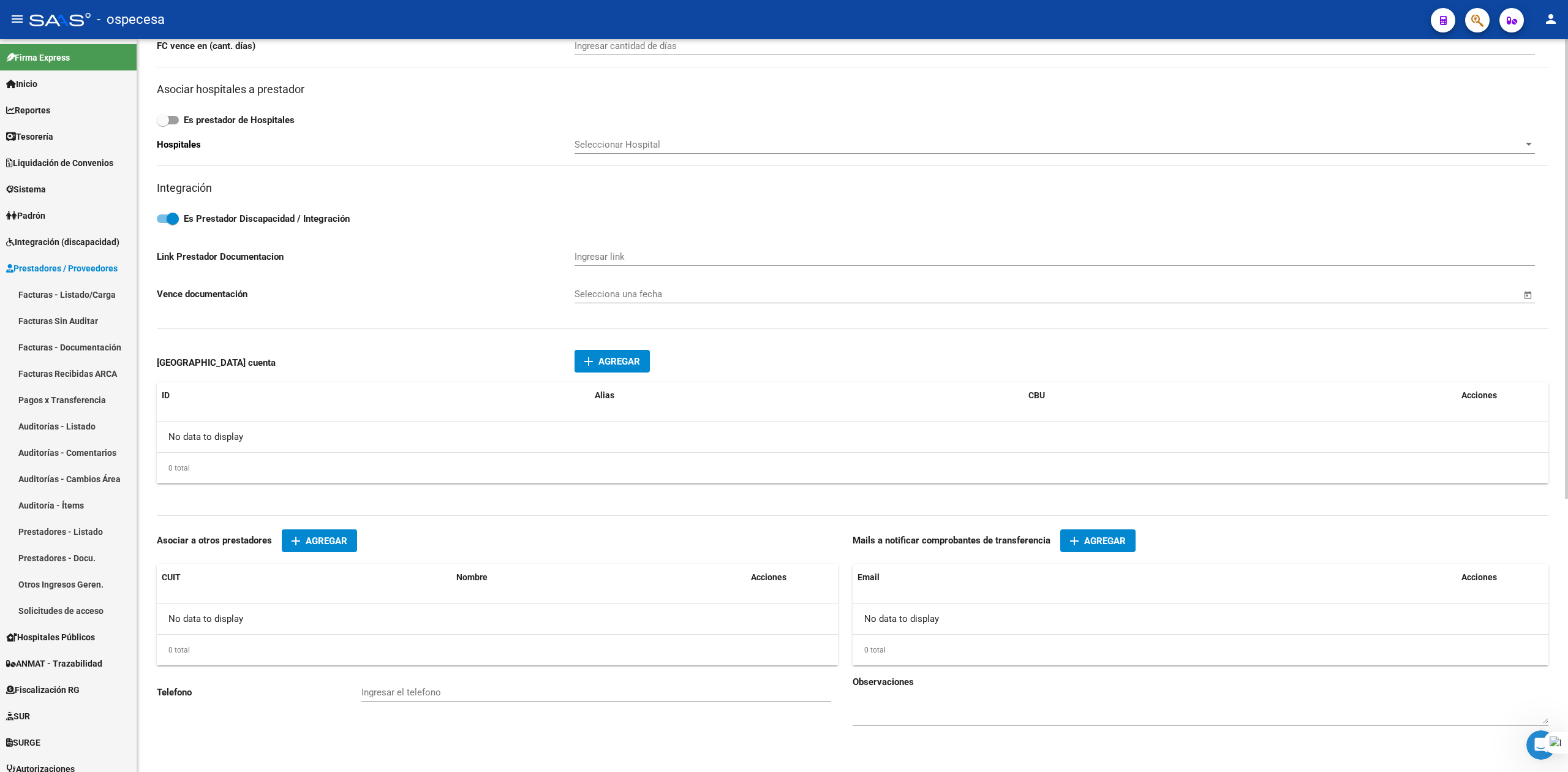
scroll to position [434, 0]
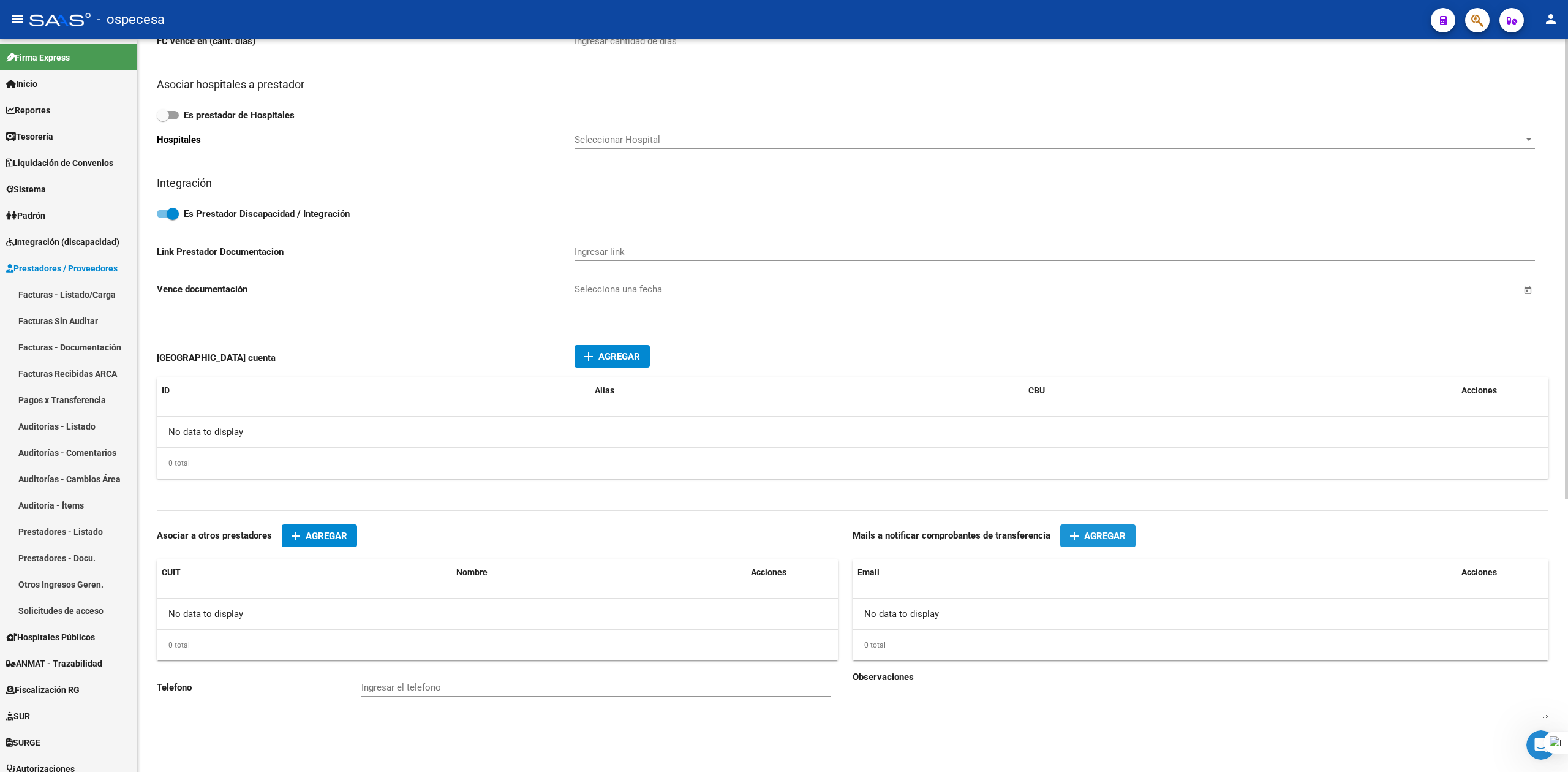
click at [1110, 539] on span "Agregar" at bounding box center [1105, 536] width 42 height 11
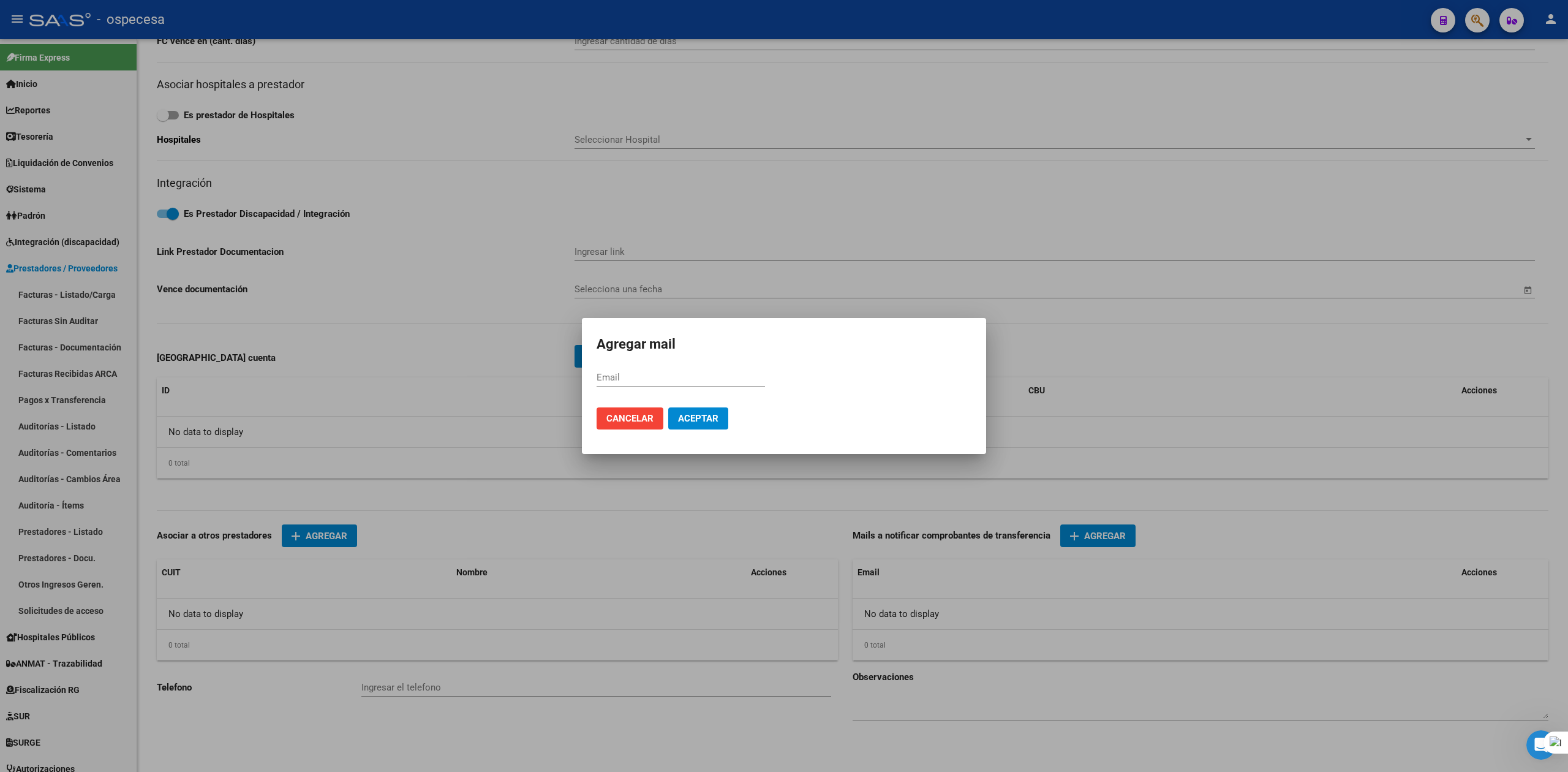
click at [679, 370] on div "Email" at bounding box center [680, 377] width 169 height 18
click at [682, 378] on input "Email" at bounding box center [680, 378] width 169 height 11
type input "[EMAIL_ADDRESS][DOMAIN_NAME]"
click at [692, 408] on button "Aceptar" at bounding box center [698, 418] width 60 height 22
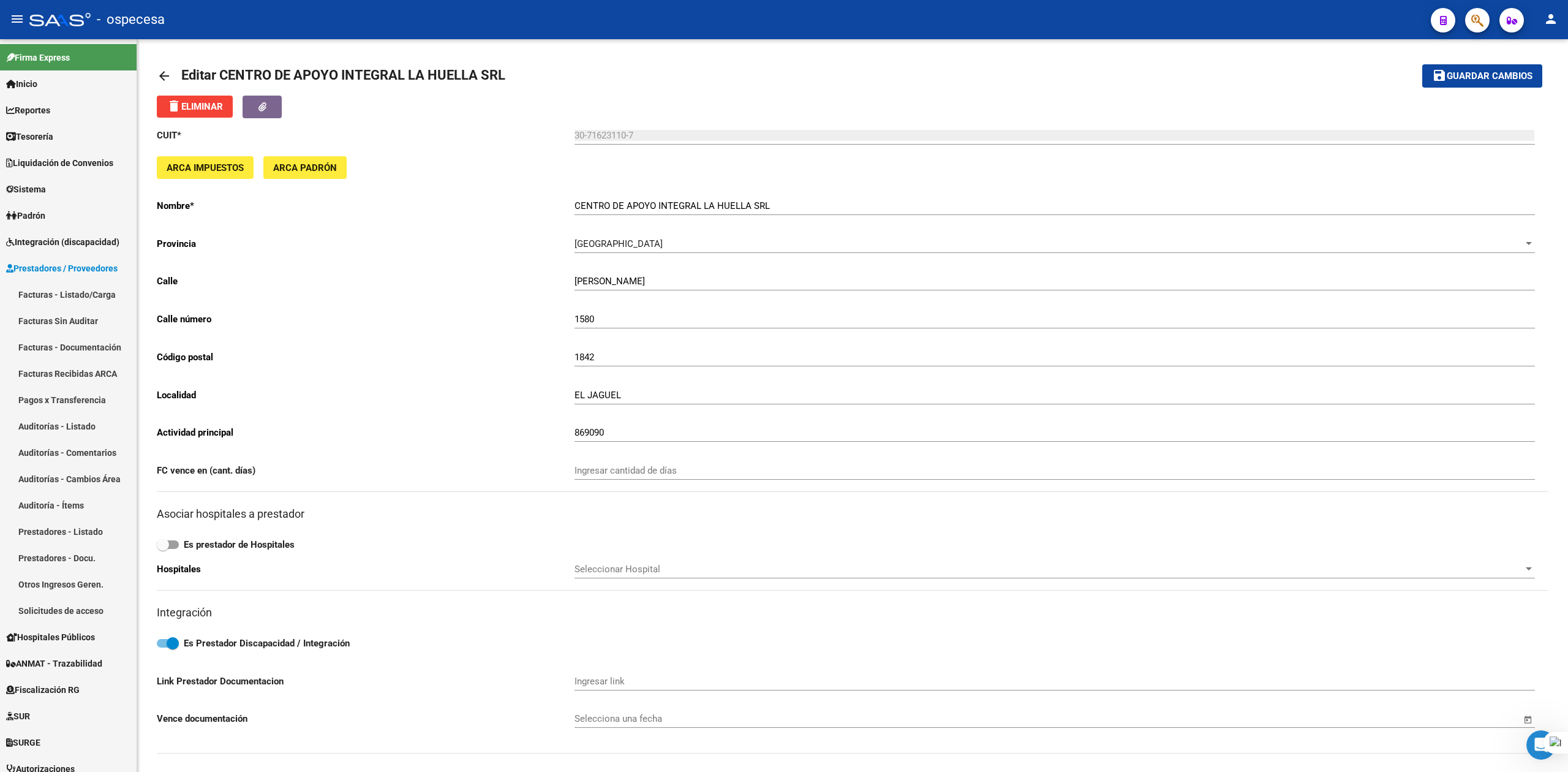
scroll to position [0, 0]
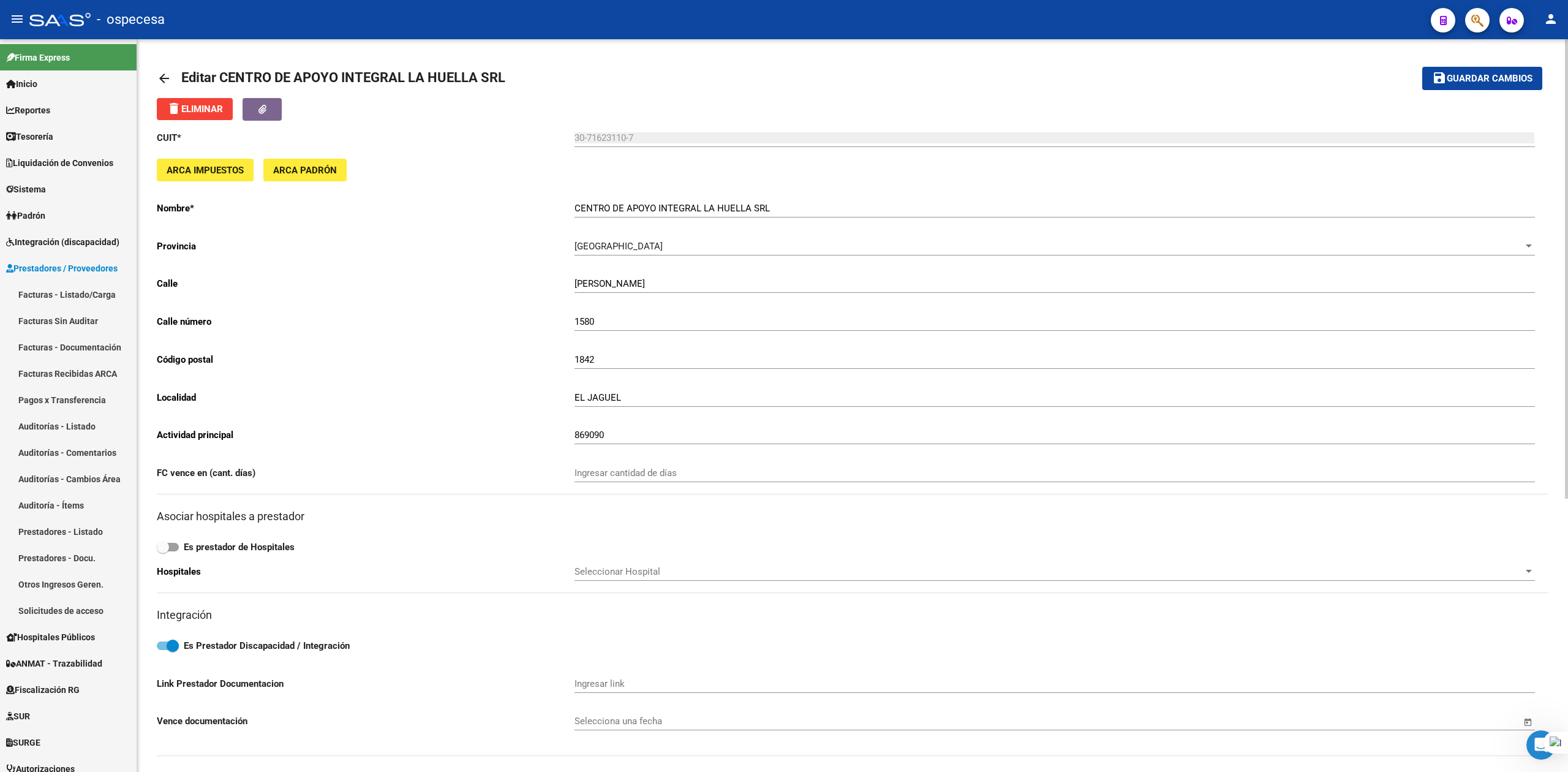
drag, startPoint x: 1480, startPoint y: 91, endPoint x: 1482, endPoint y: 78, distance: 13.2
click at [1480, 90] on mat-toolbar-row "save Guardar cambios" at bounding box center [1398, 78] width 286 height 39
click at [1482, 77] on span "Guardar cambios" at bounding box center [1489, 79] width 86 height 11
click at [160, 67] on link "arrow_back" at bounding box center [169, 78] width 25 height 29
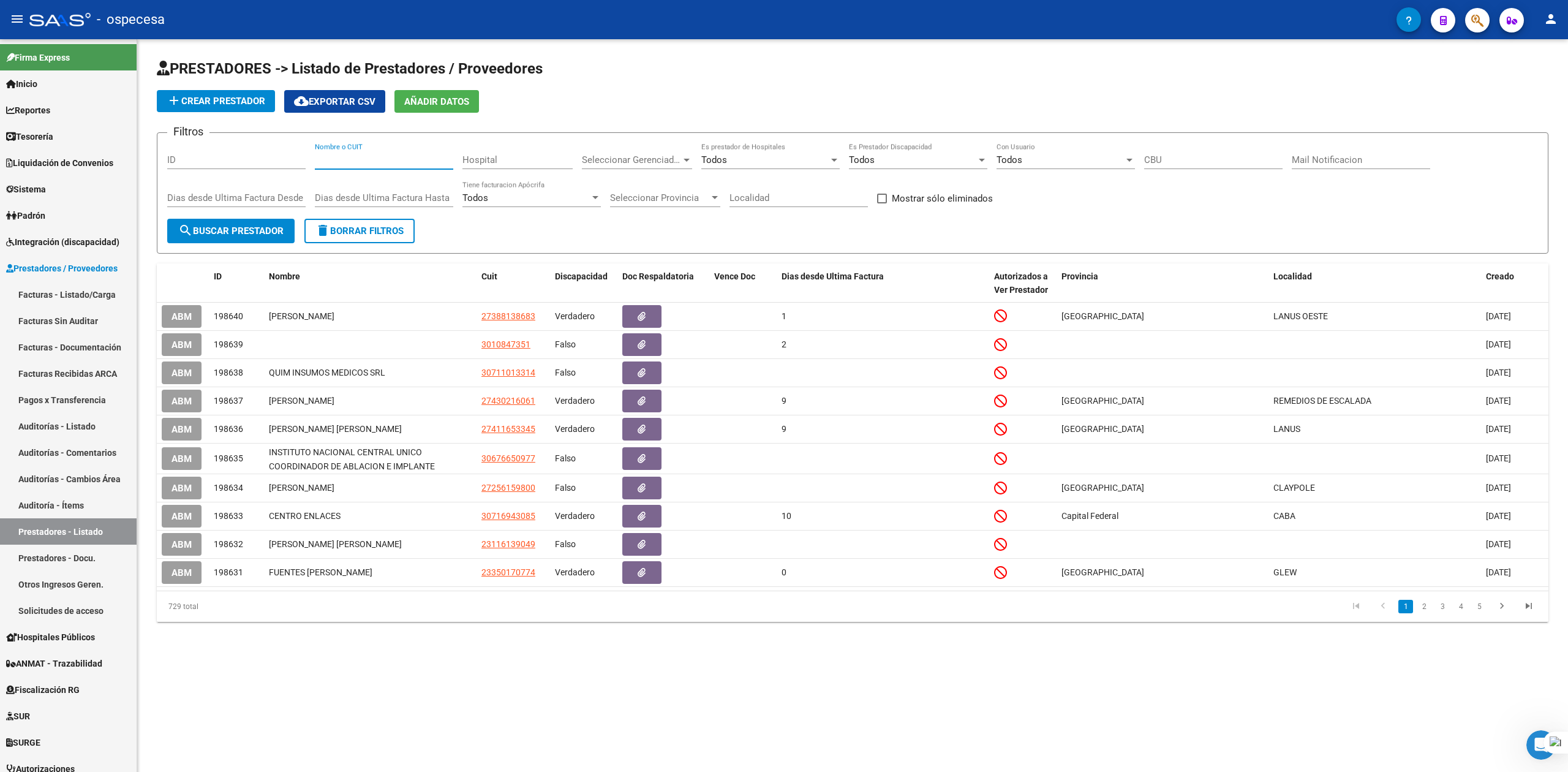
click at [430, 154] on input "Nombre o CUIT" at bounding box center [384, 160] width 138 height 11
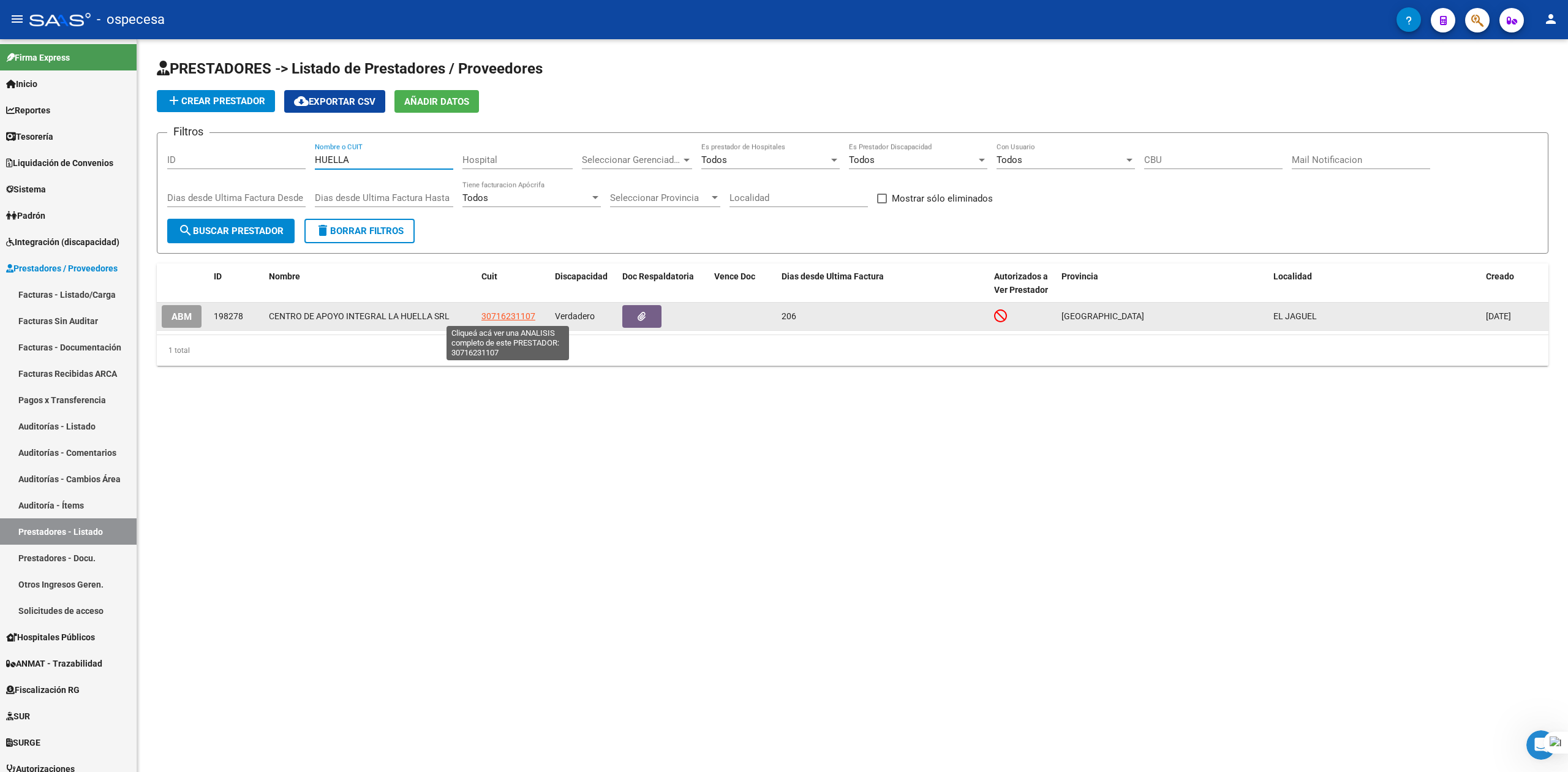
type input "HUELLA"
click at [504, 314] on span "30716231107" at bounding box center [508, 316] width 54 height 10
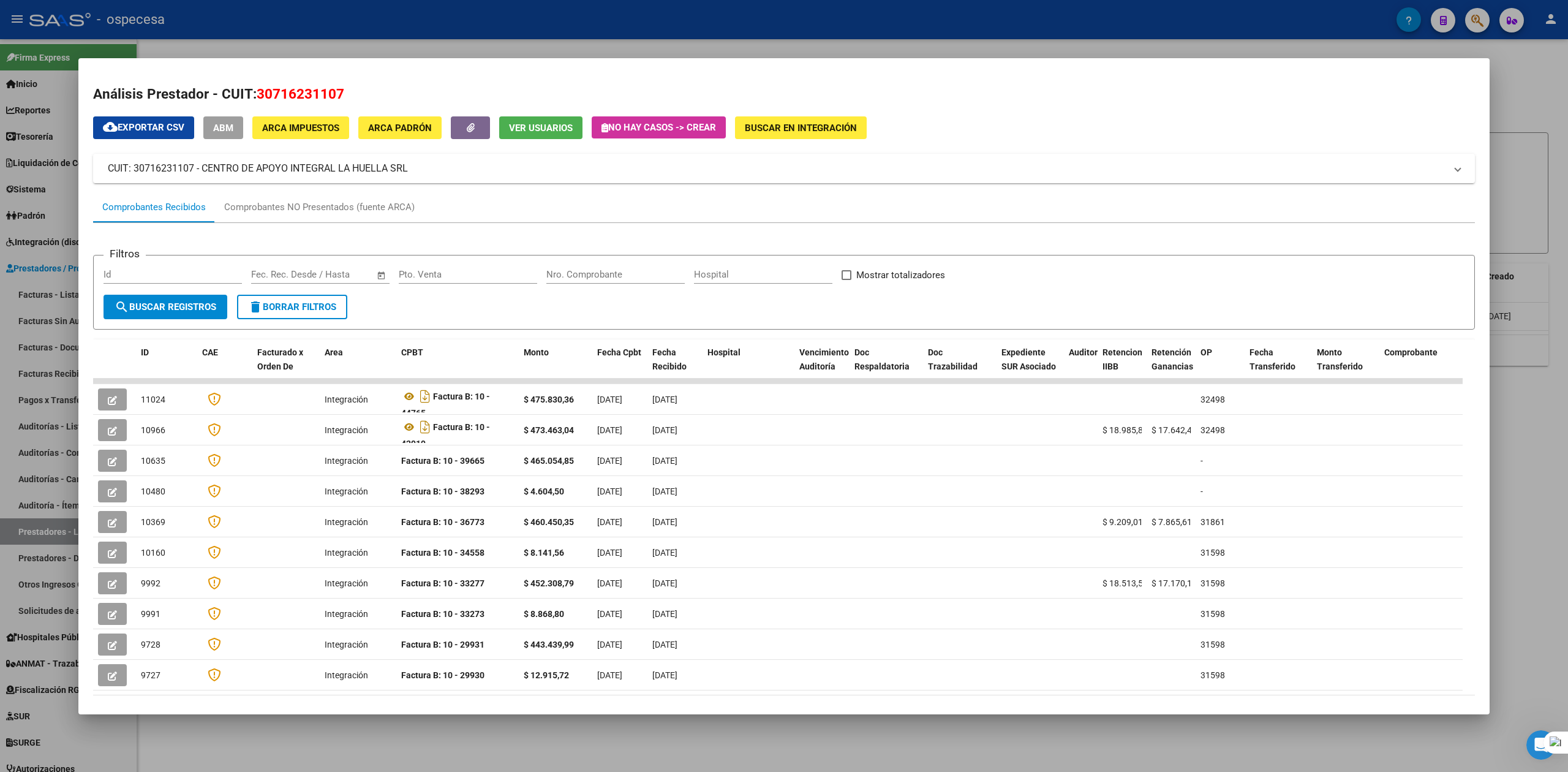
click at [547, 110] on div "Análisis Prestador - CUIT: 30716231107 cloud_download Exportar CSV ABM ARCA Imp…" at bounding box center [784, 417] width 1382 height 666
click at [545, 122] on span "Ver Usuarios" at bounding box center [541, 128] width 64 height 11
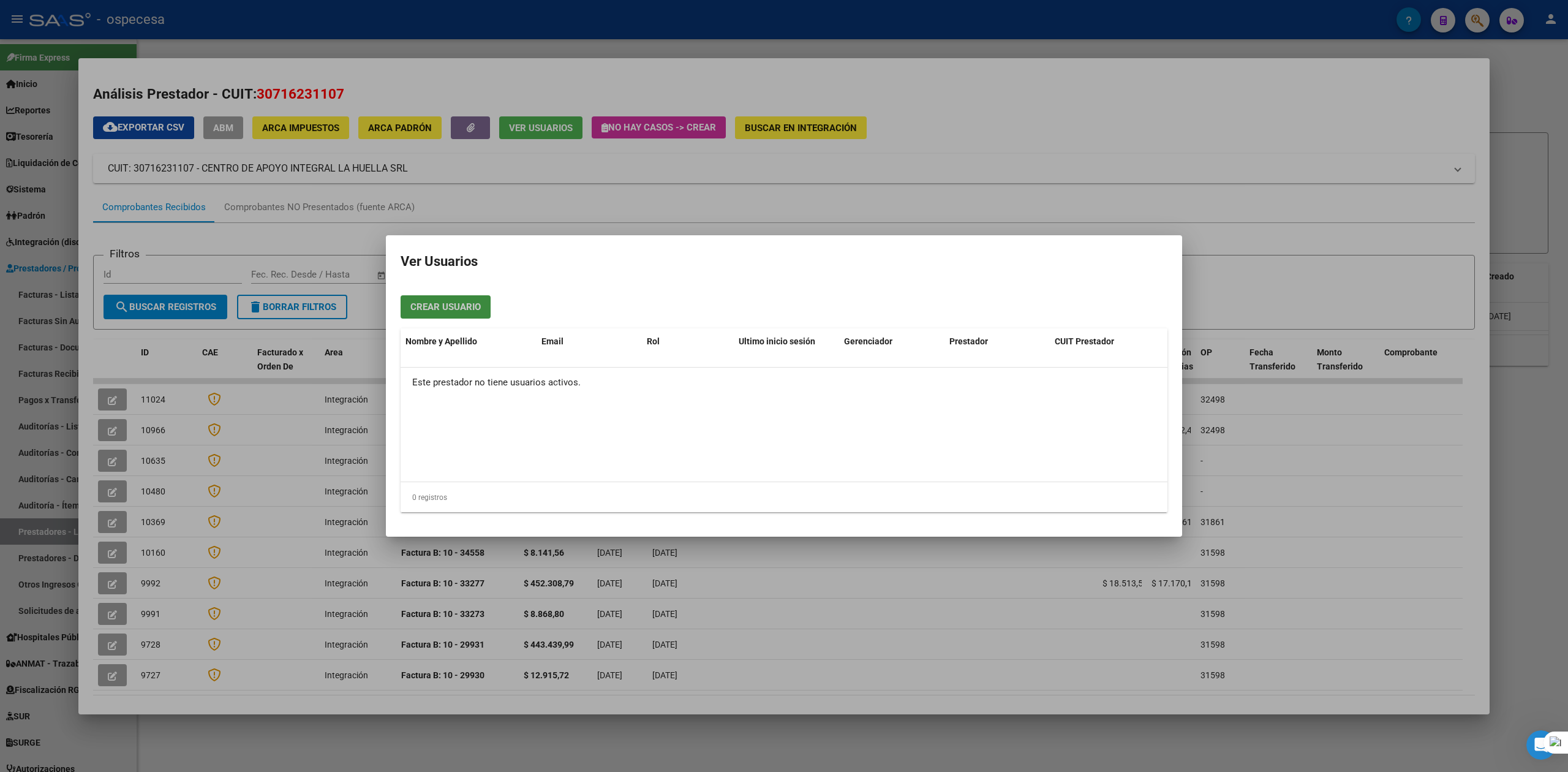
click at [467, 305] on span "Crear Usuario" at bounding box center [445, 308] width 70 height 11
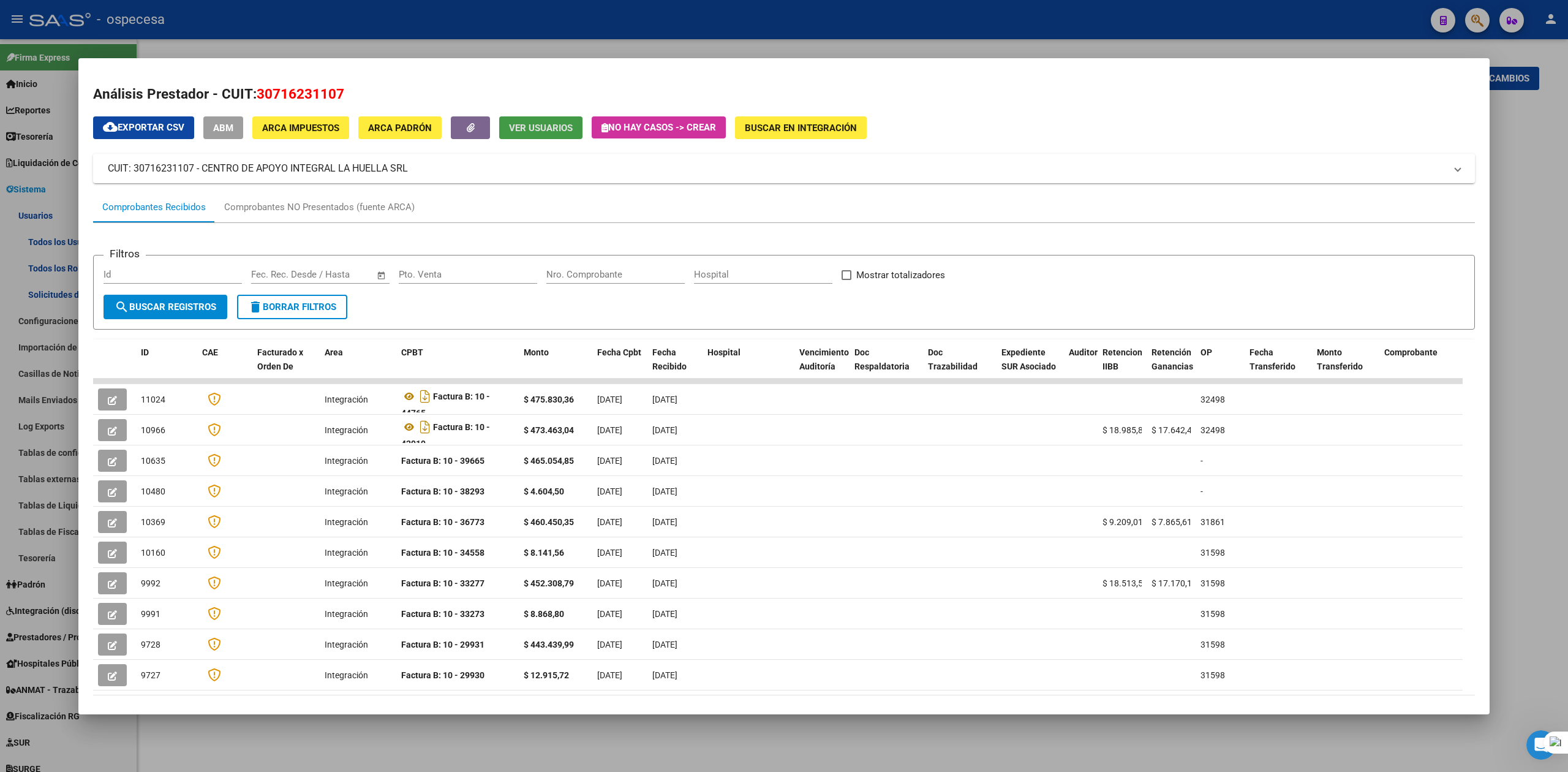
click at [1546, 171] on div at bounding box center [784, 386] width 1568 height 772
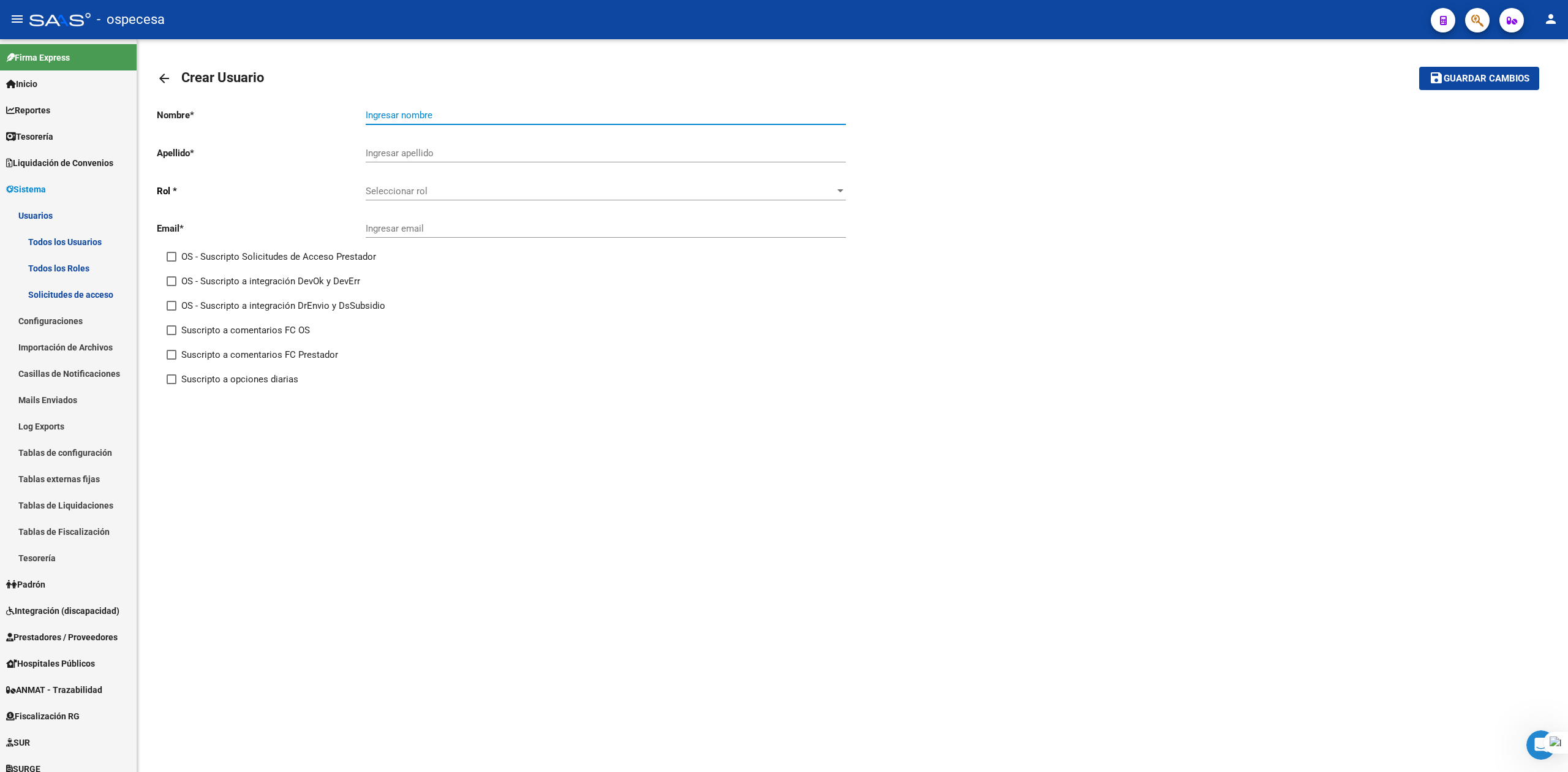
click at [382, 118] on input "Ingresar nombre" at bounding box center [605, 115] width 481 height 11
click at [326, 109] on p "Nombre *" at bounding box center [261, 115] width 209 height 14
click at [465, 193] on span "Seleccionar rol" at bounding box center [600, 191] width 469 height 11
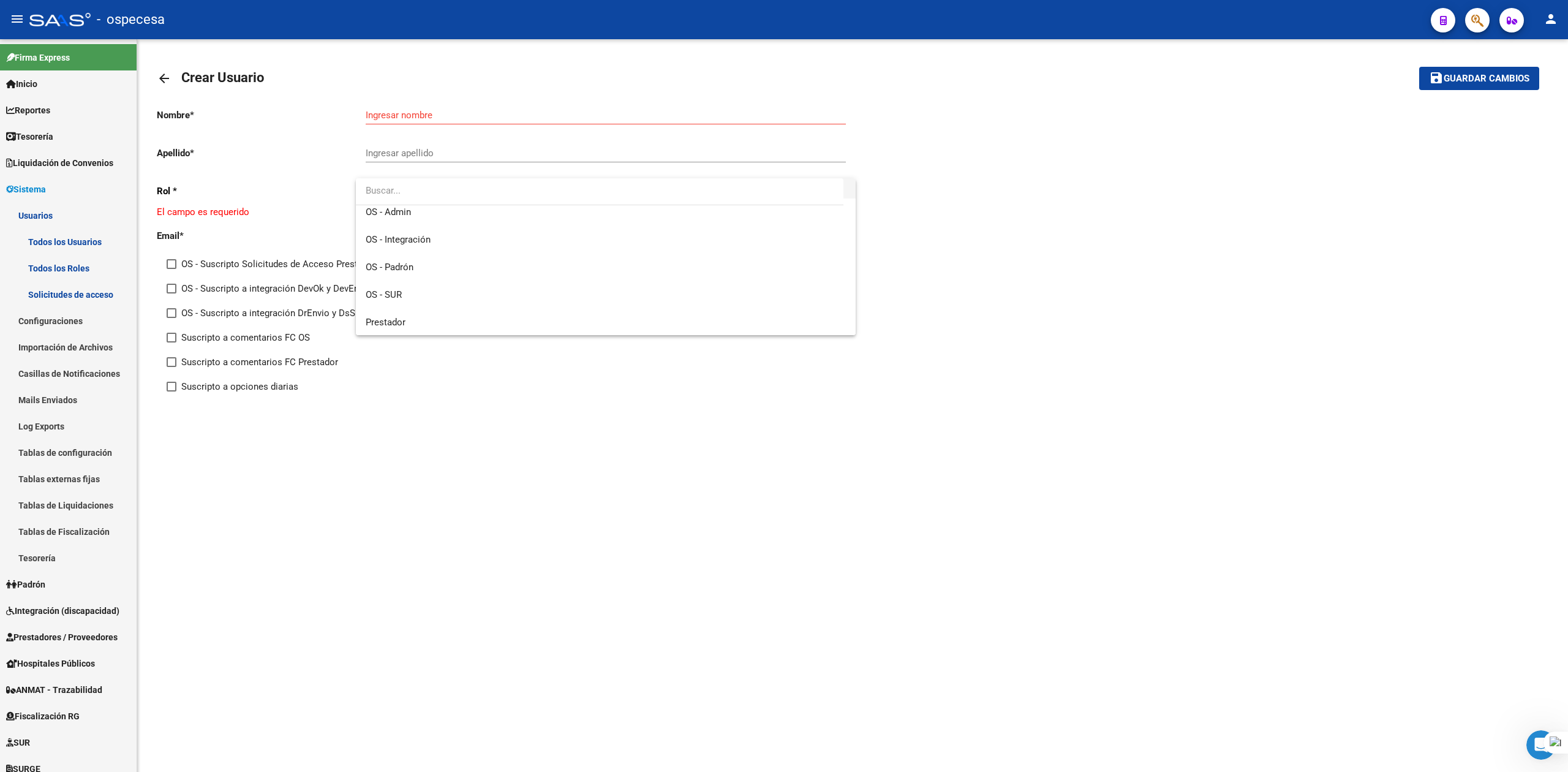
scroll to position [64, 0]
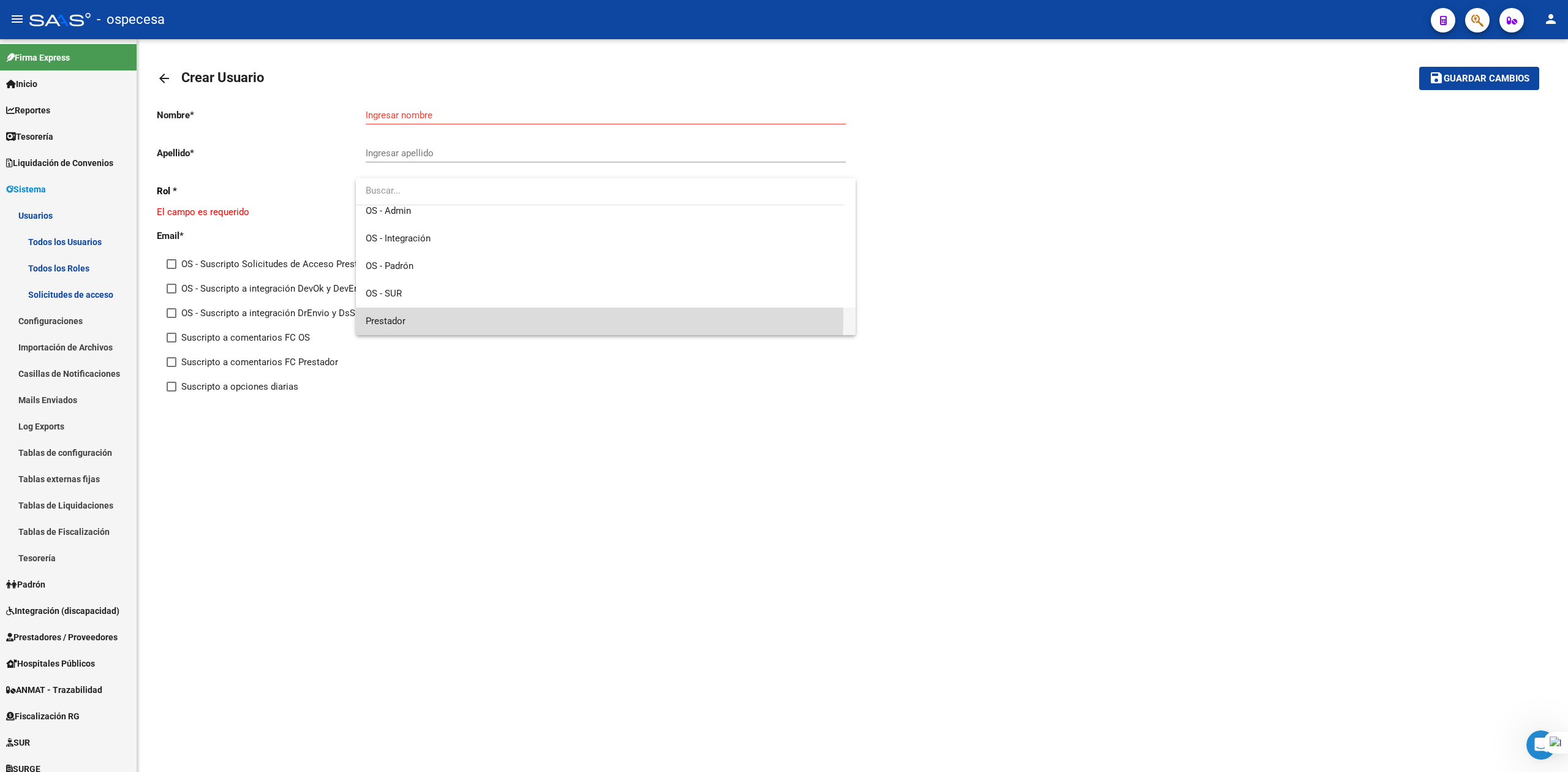
click at [440, 316] on span "Prestador" at bounding box center [605, 322] width 481 height 27
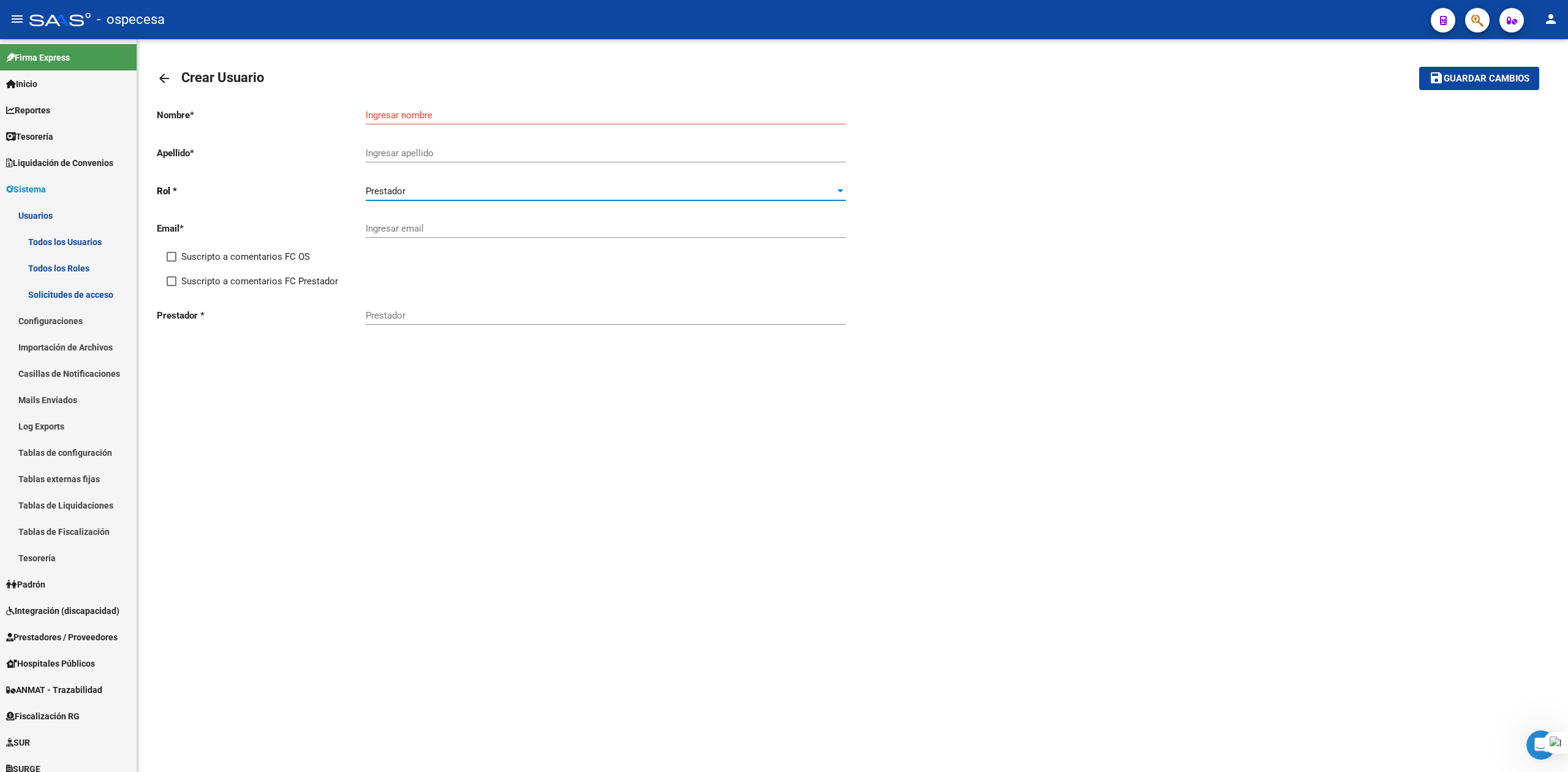
click at [403, 109] on div "Ingresar nombre" at bounding box center [605, 111] width 481 height 26
click at [405, 310] on div "Prestador" at bounding box center [605, 311] width 481 height 26
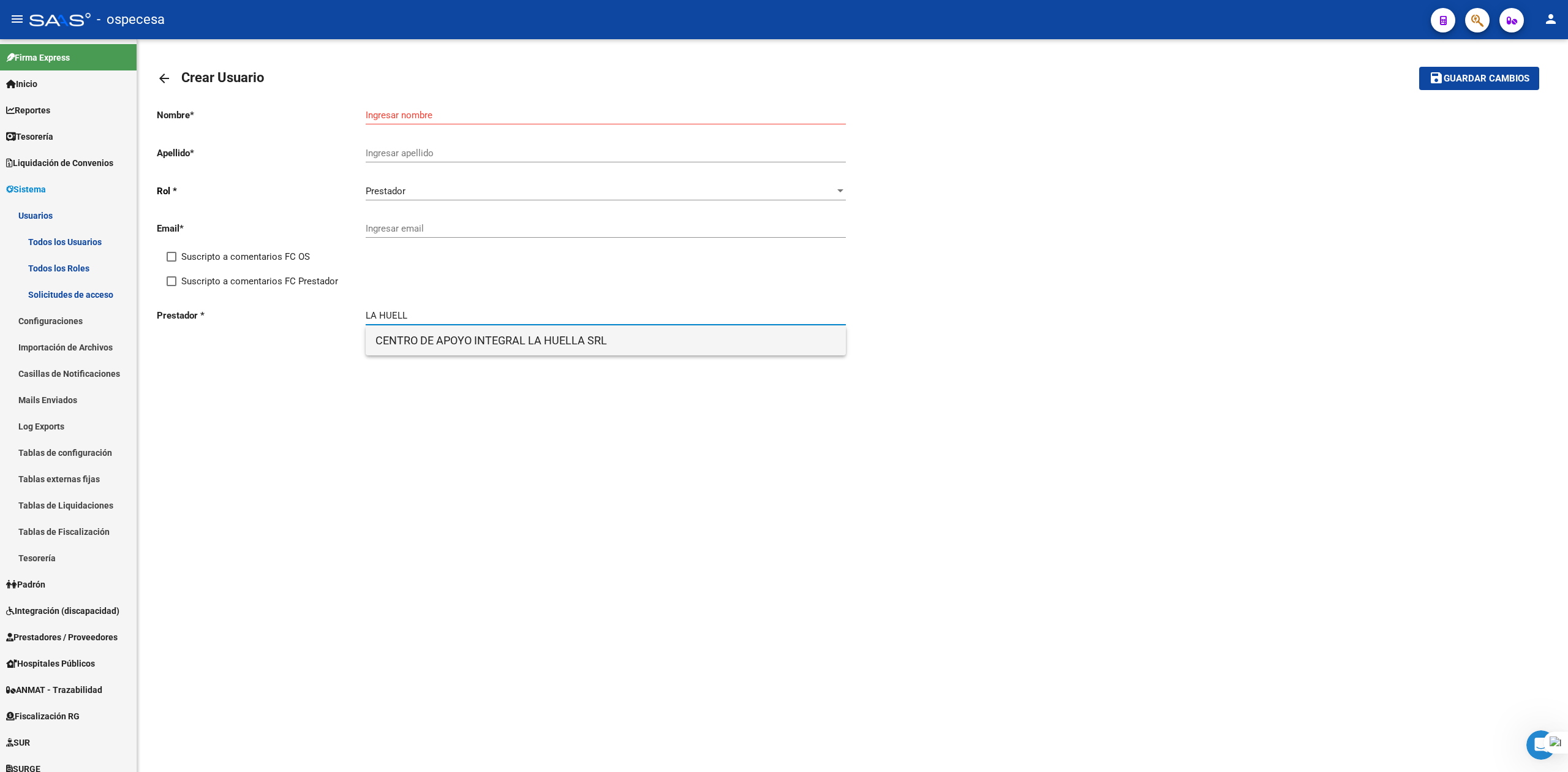
click at [398, 338] on span "CENTRO DE APOYO INTEGRAL LA HUELLA SRL" at bounding box center [606, 340] width 461 height 30
type input "CENTRO DE APOYO INTEGRAL LA HUELLA SRL"
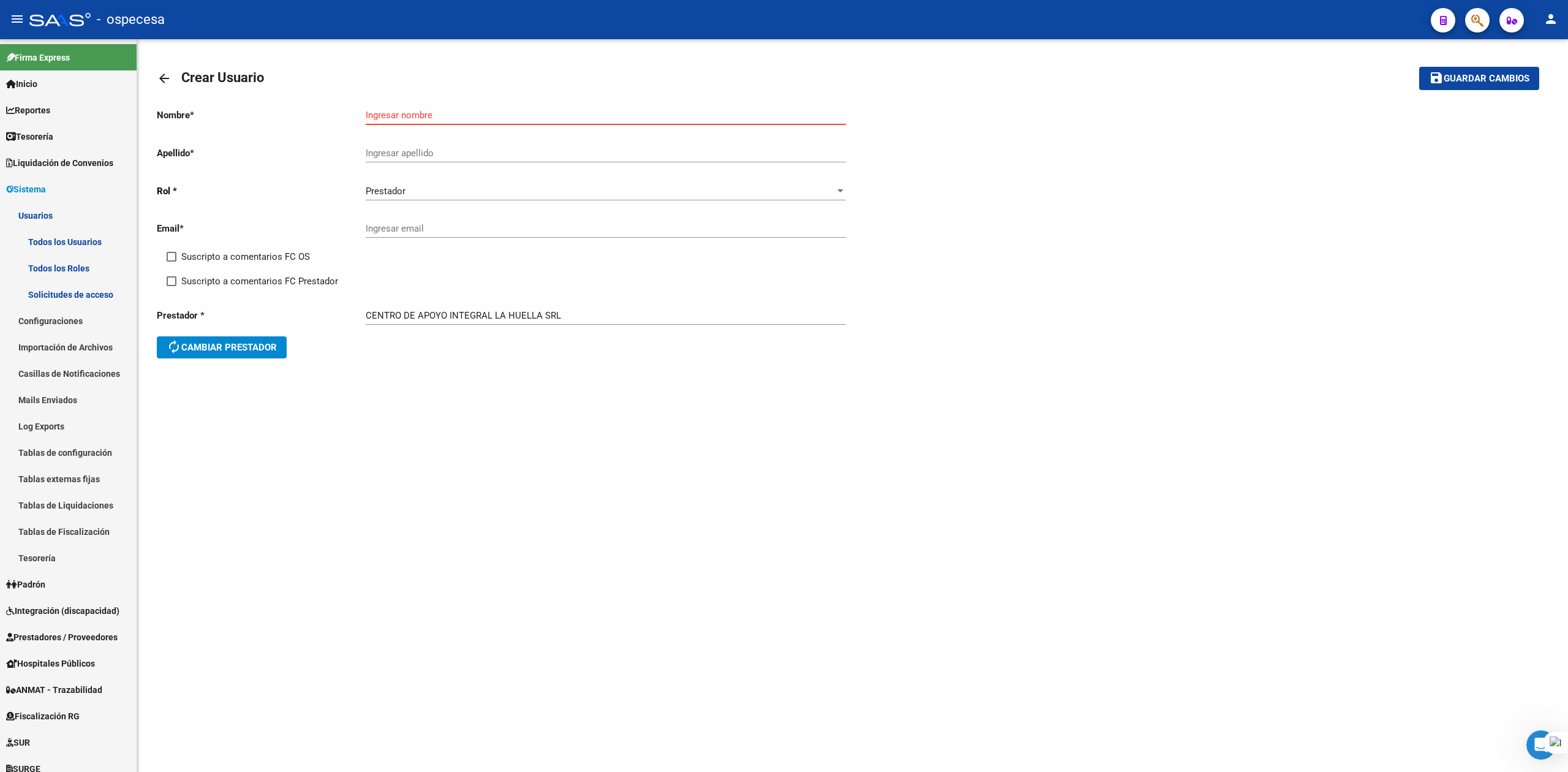
click at [405, 113] on input "Ingresar nombre" at bounding box center [605, 115] width 481 height 11
type input "[PERSON_NAME]"
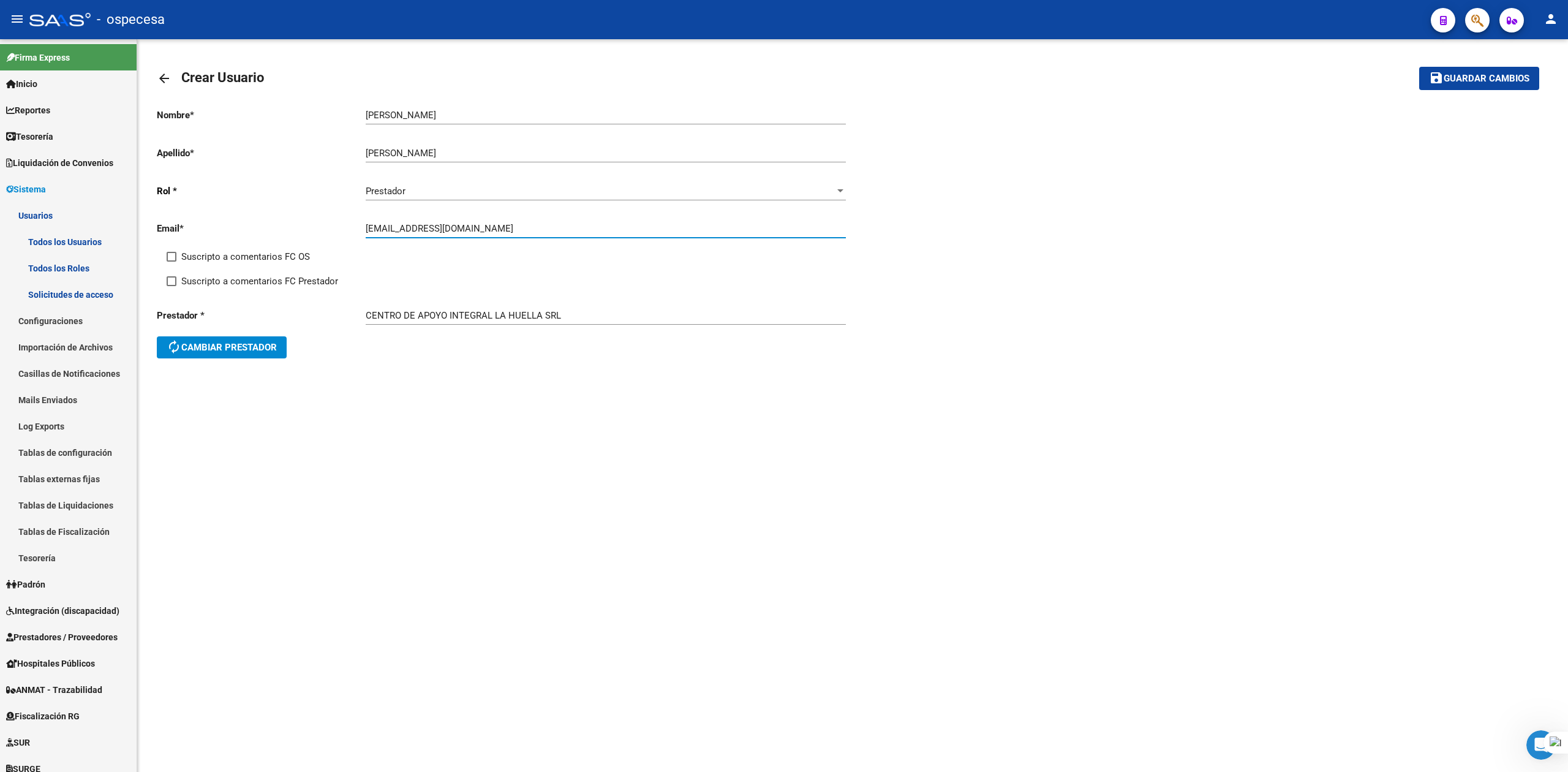
type input "[EMAIL_ADDRESS][DOMAIN_NAME]"
click at [179, 254] on label "Suscripto a comentarios FC OS" at bounding box center [237, 257] width 143 height 14
click at [171, 262] on input "Suscripto a comentarios FC OS" at bounding box center [171, 262] width 1 height 1
checkbox input "true"
click at [172, 280] on span at bounding box center [171, 281] width 10 height 10
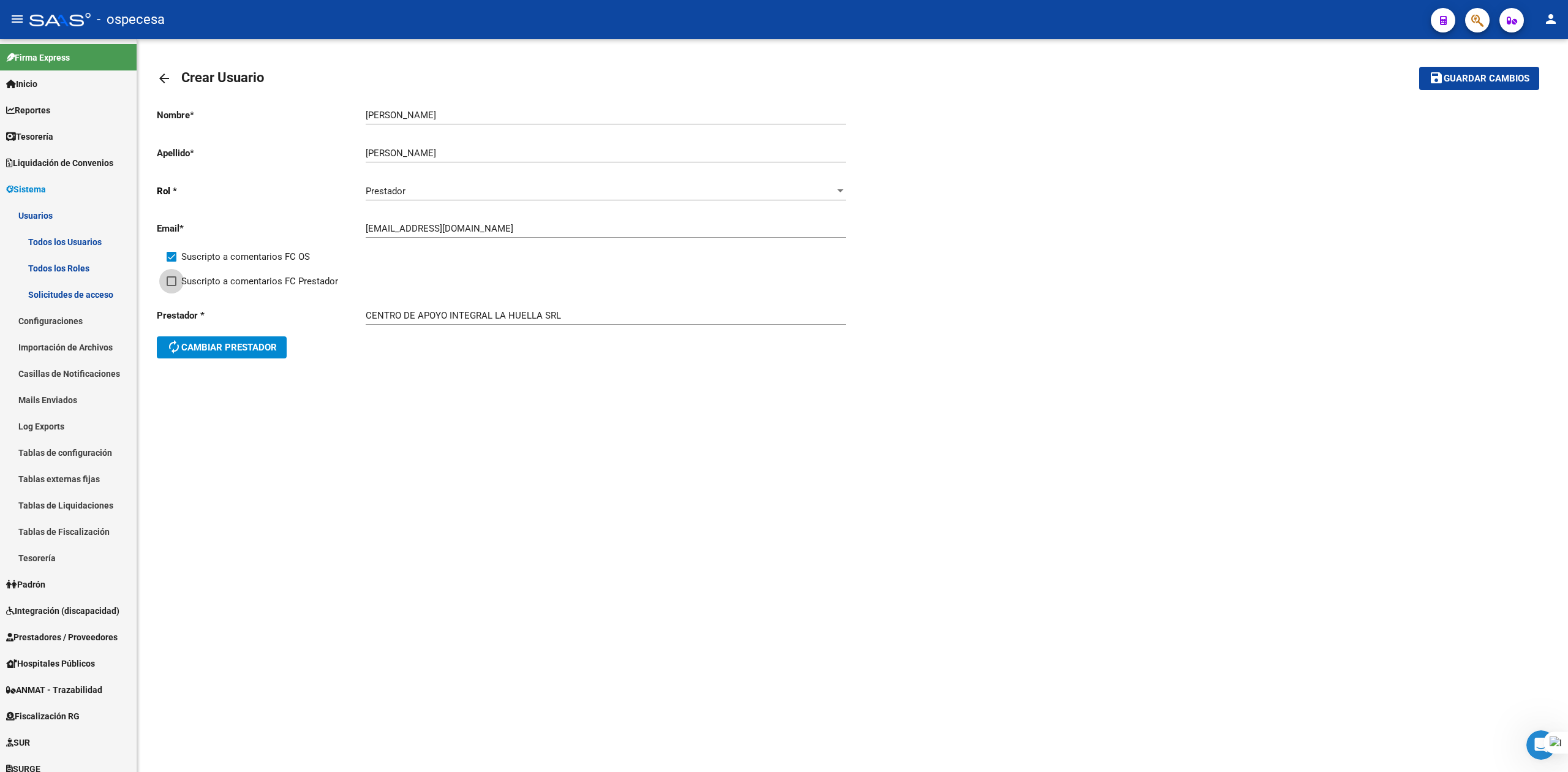
click at [171, 286] on input "Suscripto a comentarios FC Prestador" at bounding box center [171, 286] width 1 height 1
checkbox input "true"
click at [1478, 71] on button "save Guardar cambios" at bounding box center [1479, 78] width 120 height 22
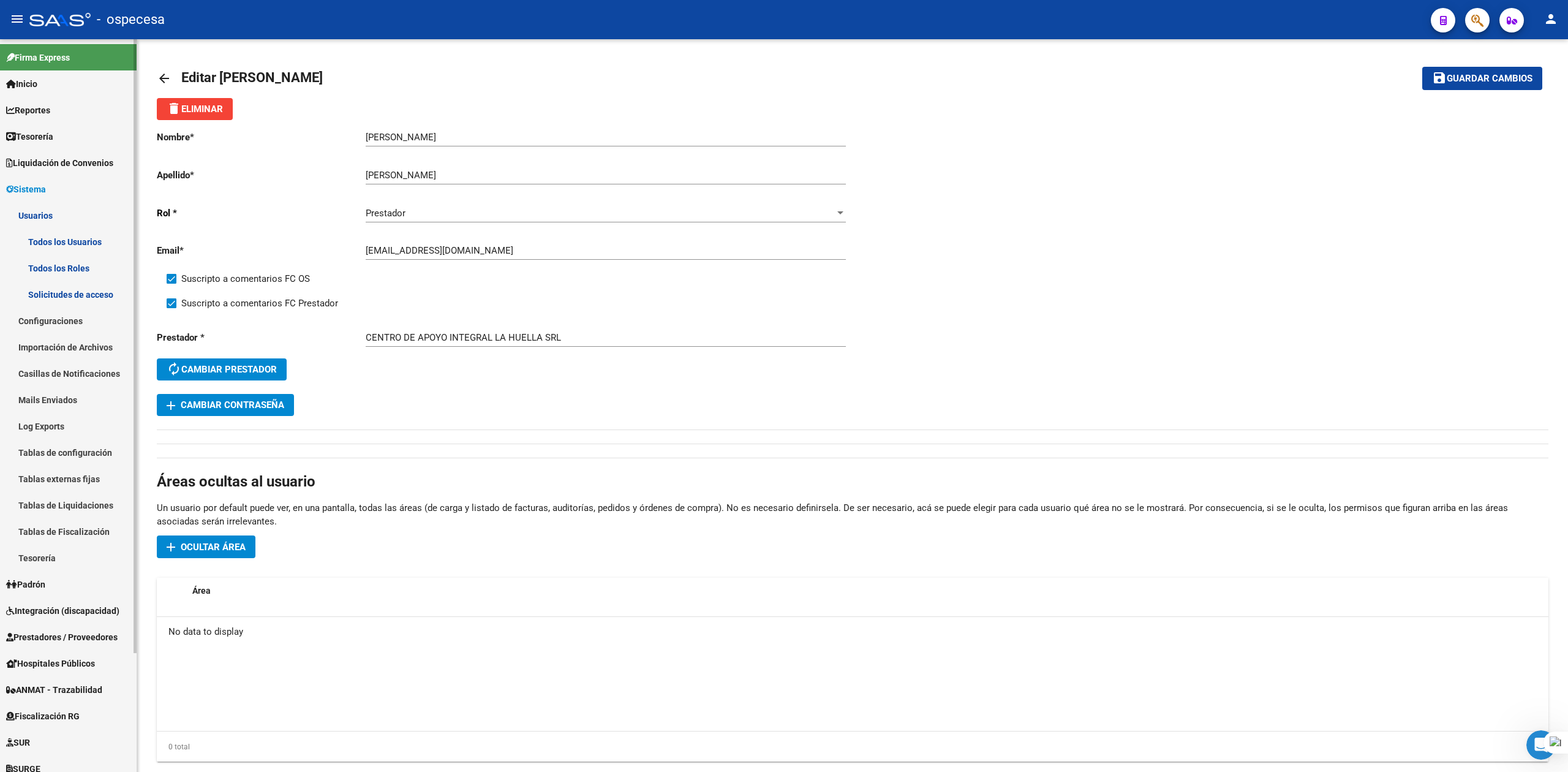
click at [62, 297] on link "Solicitudes de acceso" at bounding box center [68, 294] width 137 height 26
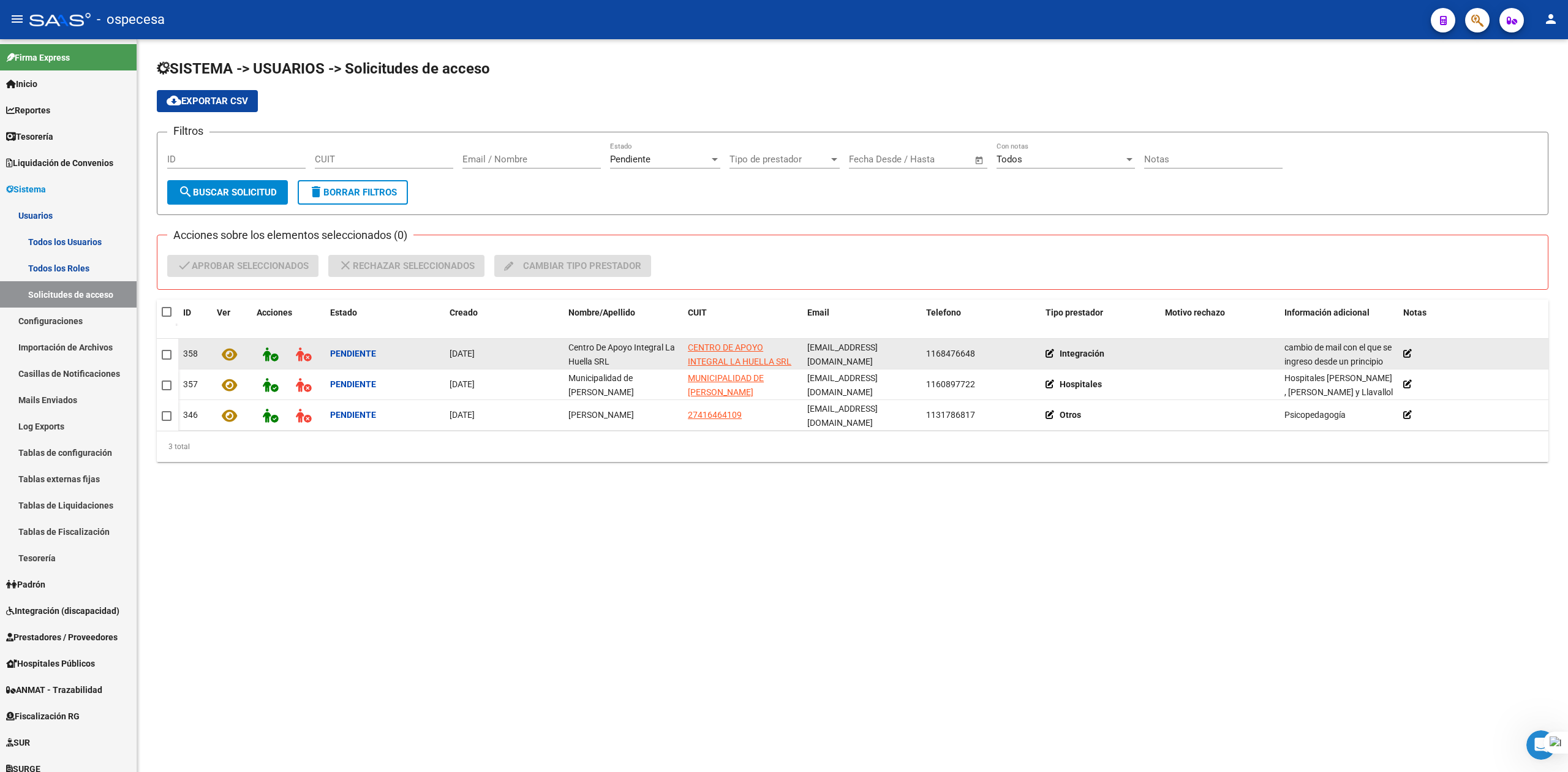
click at [169, 359] on mat-checkbox at bounding box center [166, 354] width 10 height 14
click at [168, 350] on span at bounding box center [166, 354] width 10 height 10
click at [166, 360] on input "checkbox" at bounding box center [166, 360] width 1 height 1
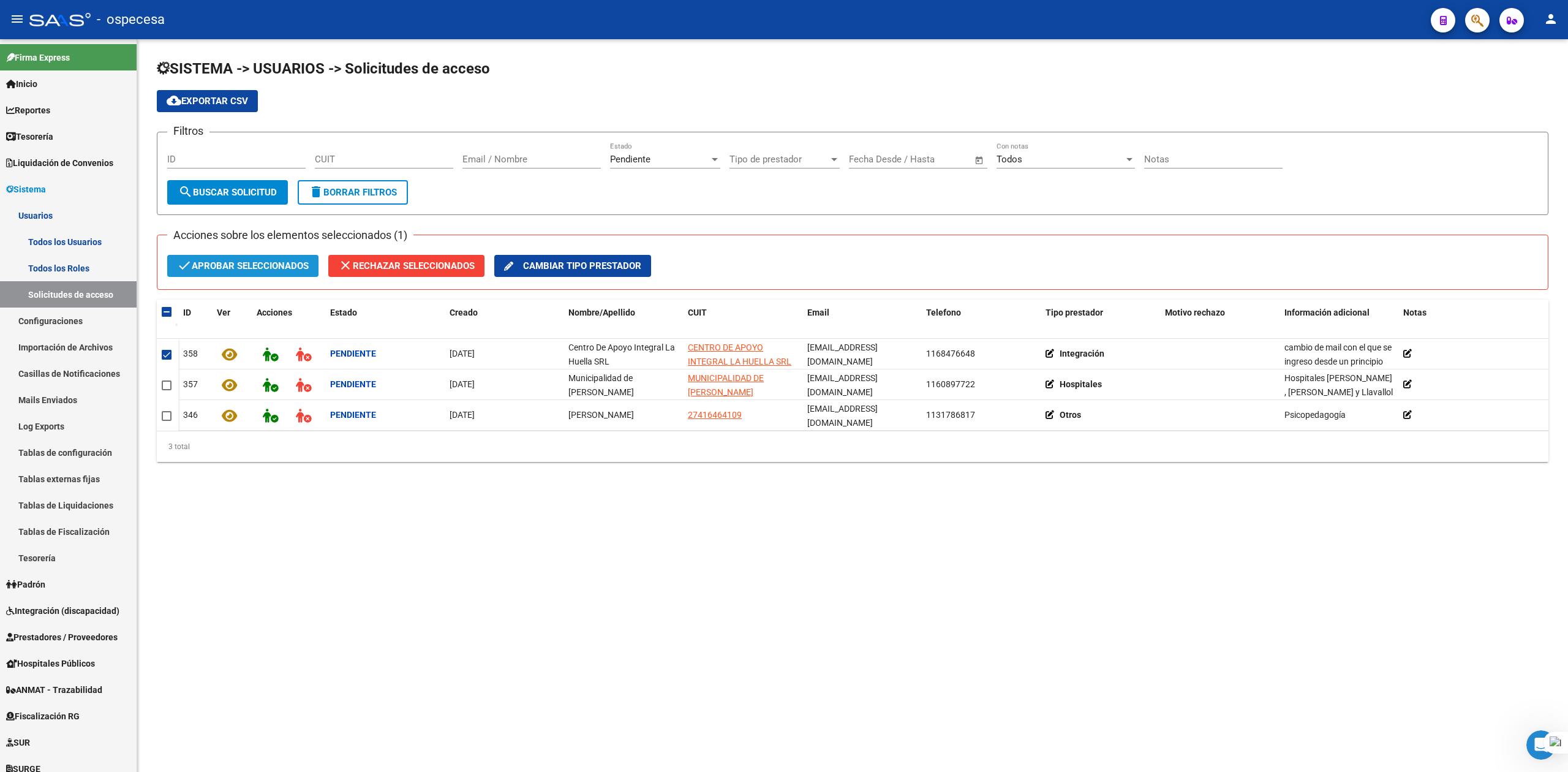
click at [244, 268] on span "check Aprobar seleccionados" at bounding box center [242, 266] width 132 height 22
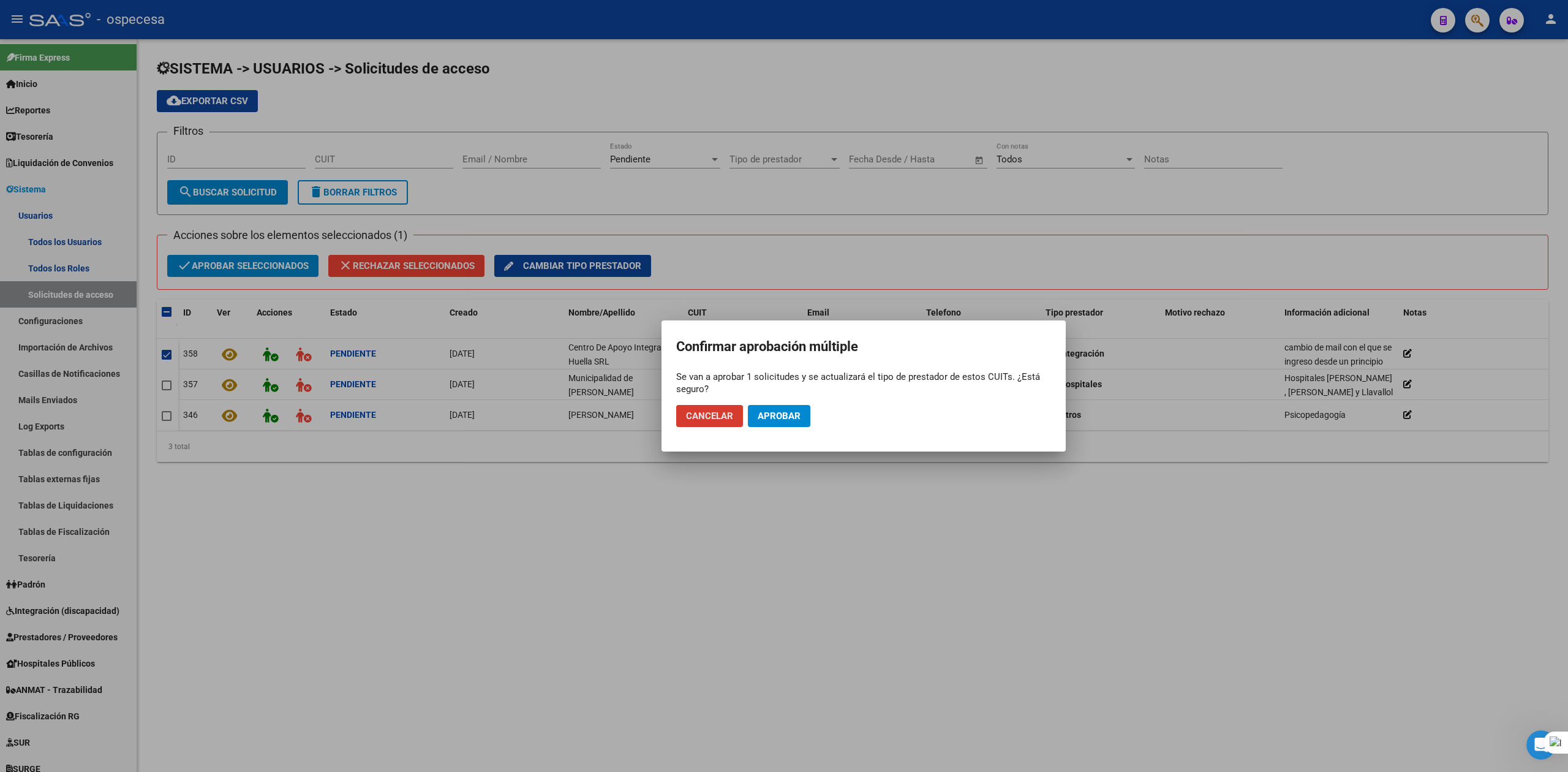
click at [788, 414] on span "Aprobar" at bounding box center [779, 416] width 43 height 11
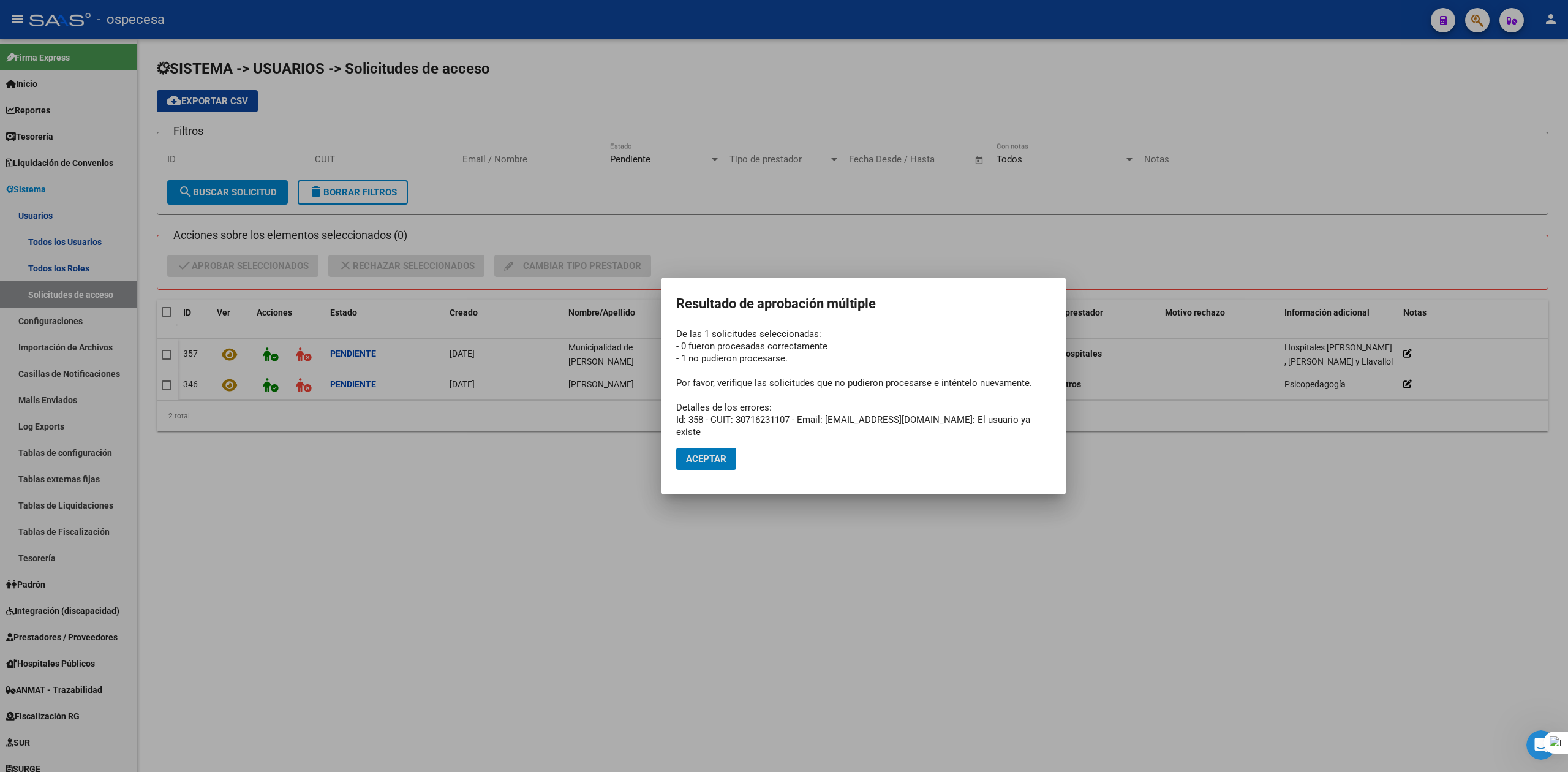
click at [719, 454] on span "Aceptar" at bounding box center [706, 459] width 41 height 11
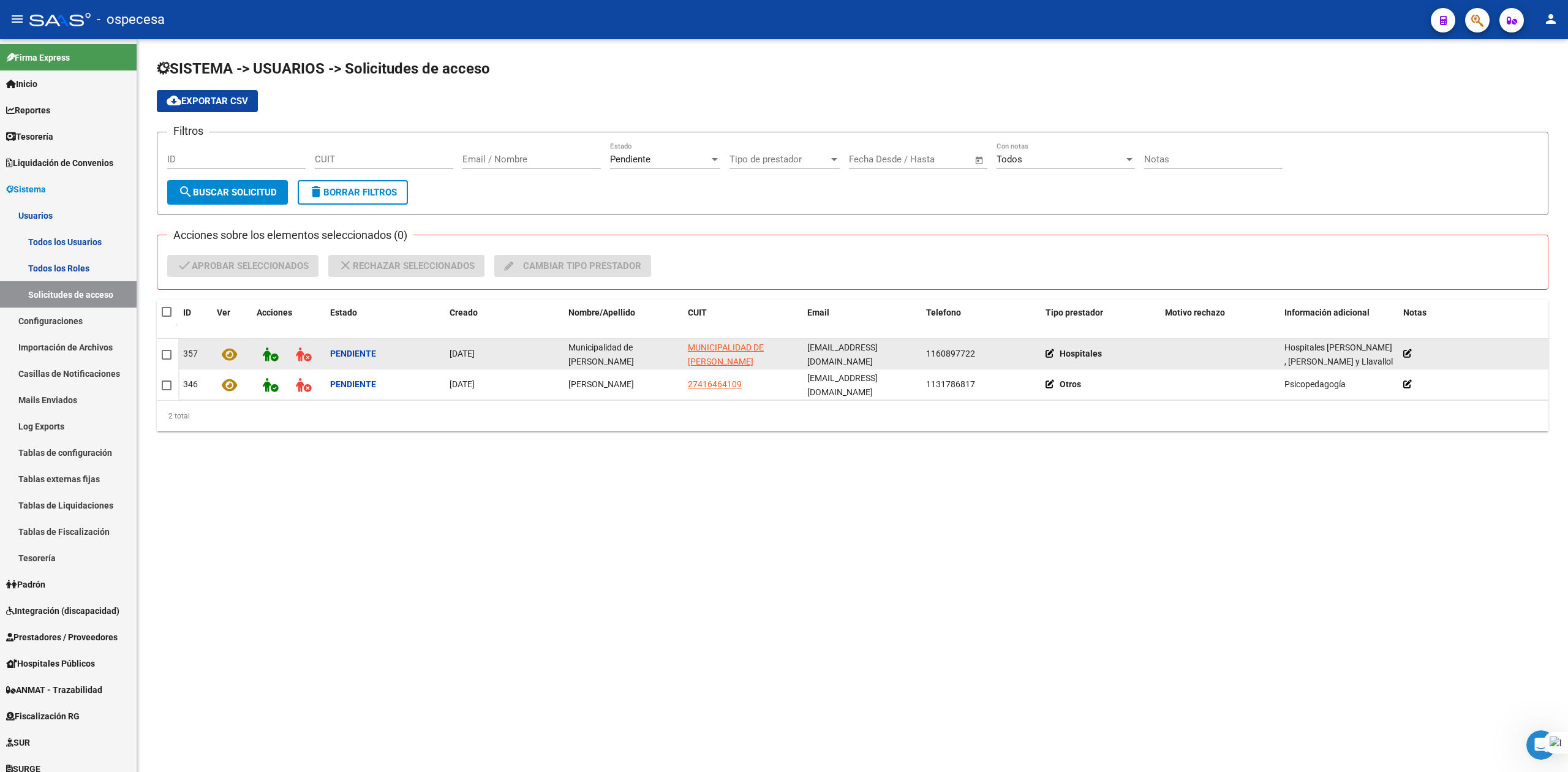
click at [167, 352] on span at bounding box center [166, 354] width 10 height 10
click at [166, 360] on input "checkbox" at bounding box center [166, 360] width 1 height 1
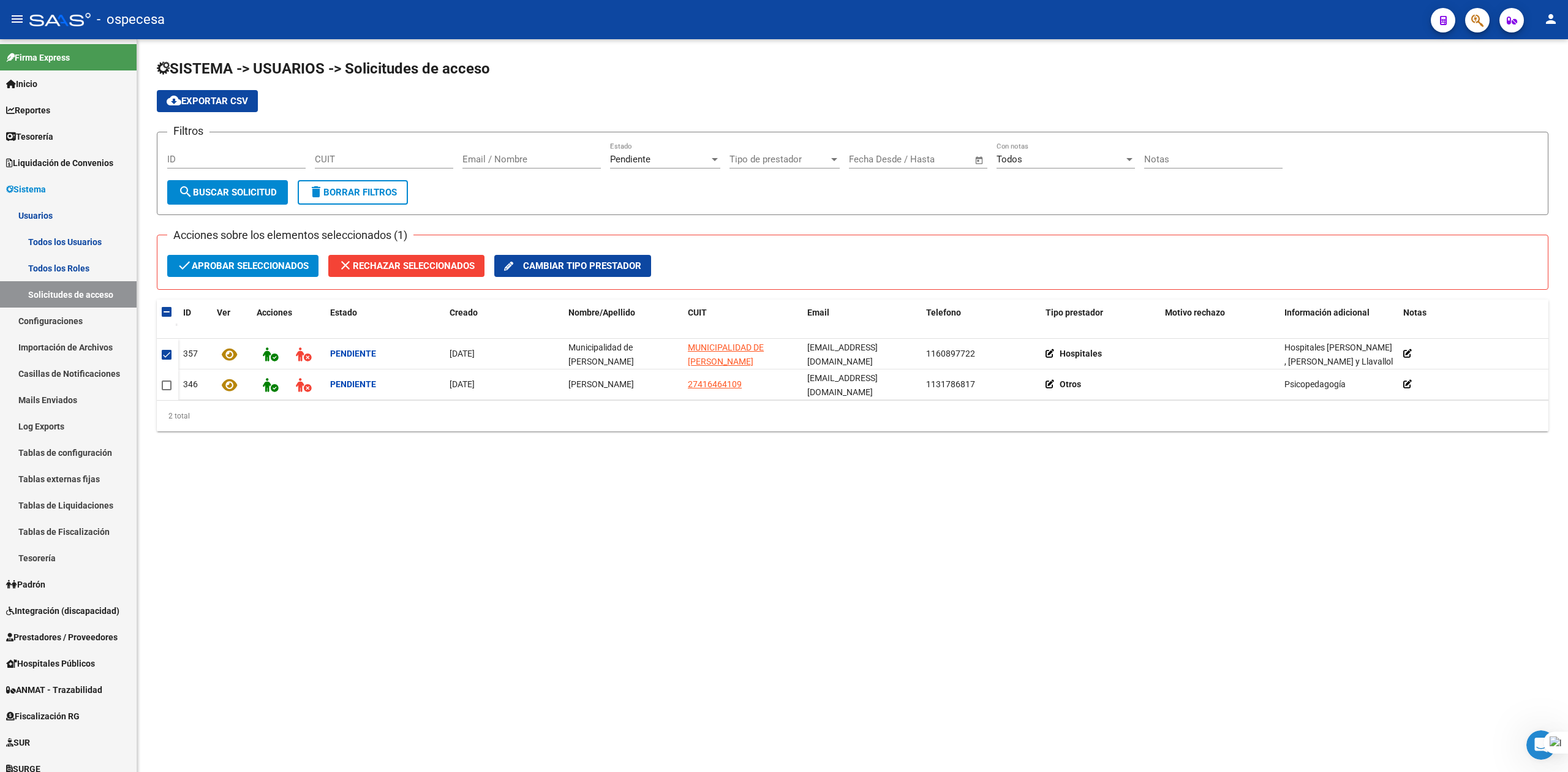
click at [217, 271] on span "check Aprobar seleccionados" at bounding box center [242, 266] width 132 height 22
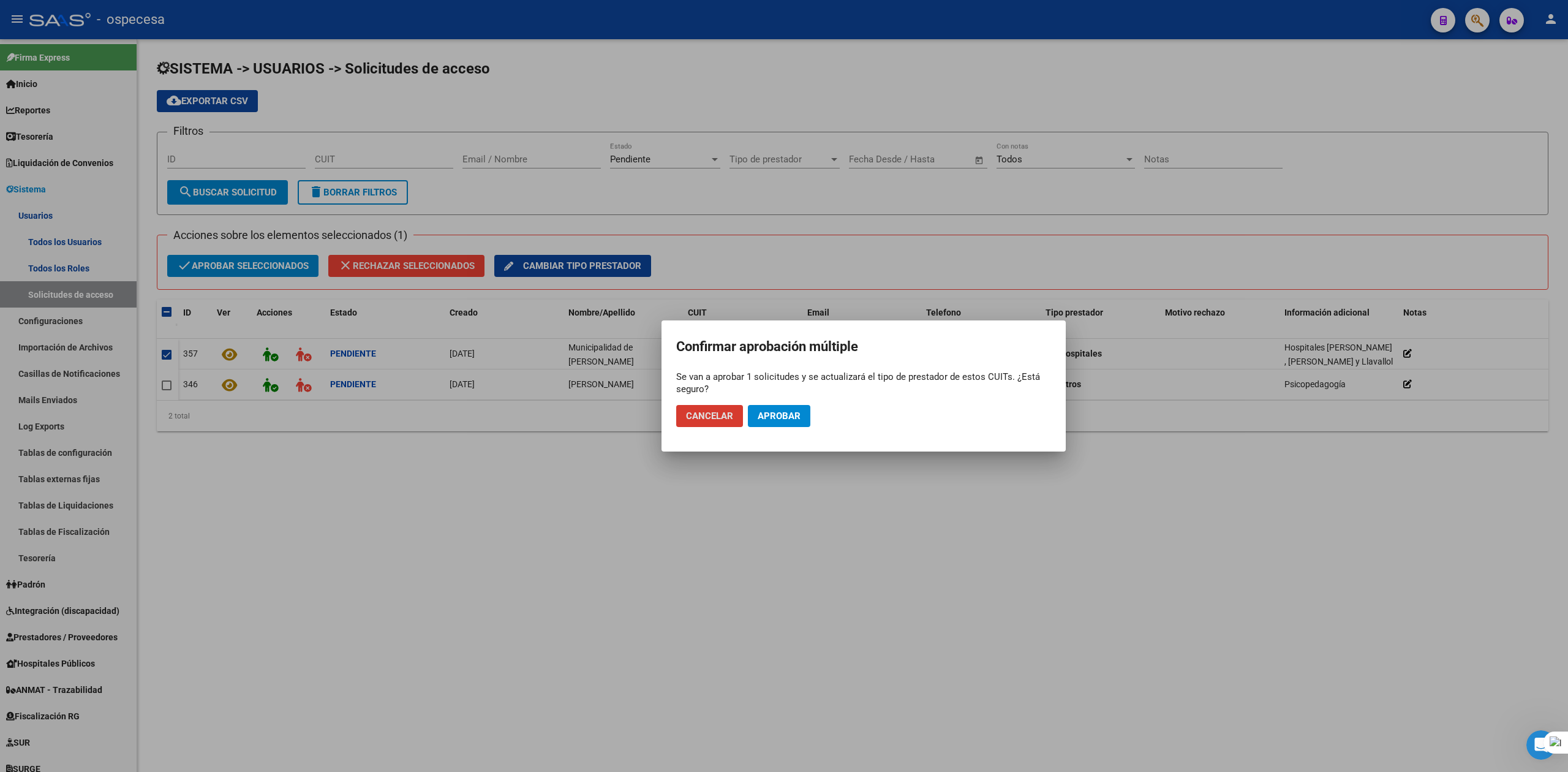
click at [782, 414] on span "Aprobar" at bounding box center [779, 416] width 43 height 11
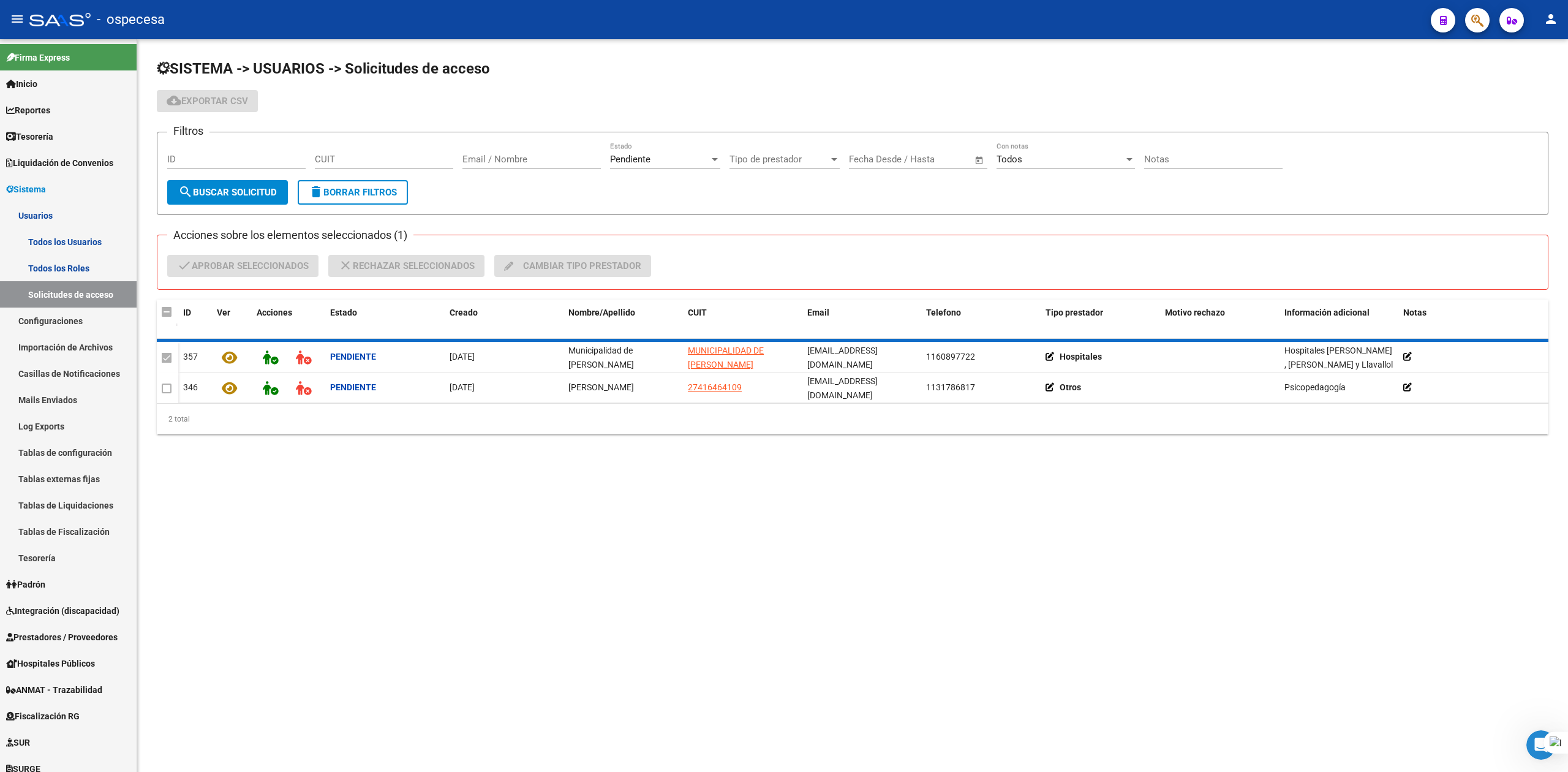
checkbox input "false"
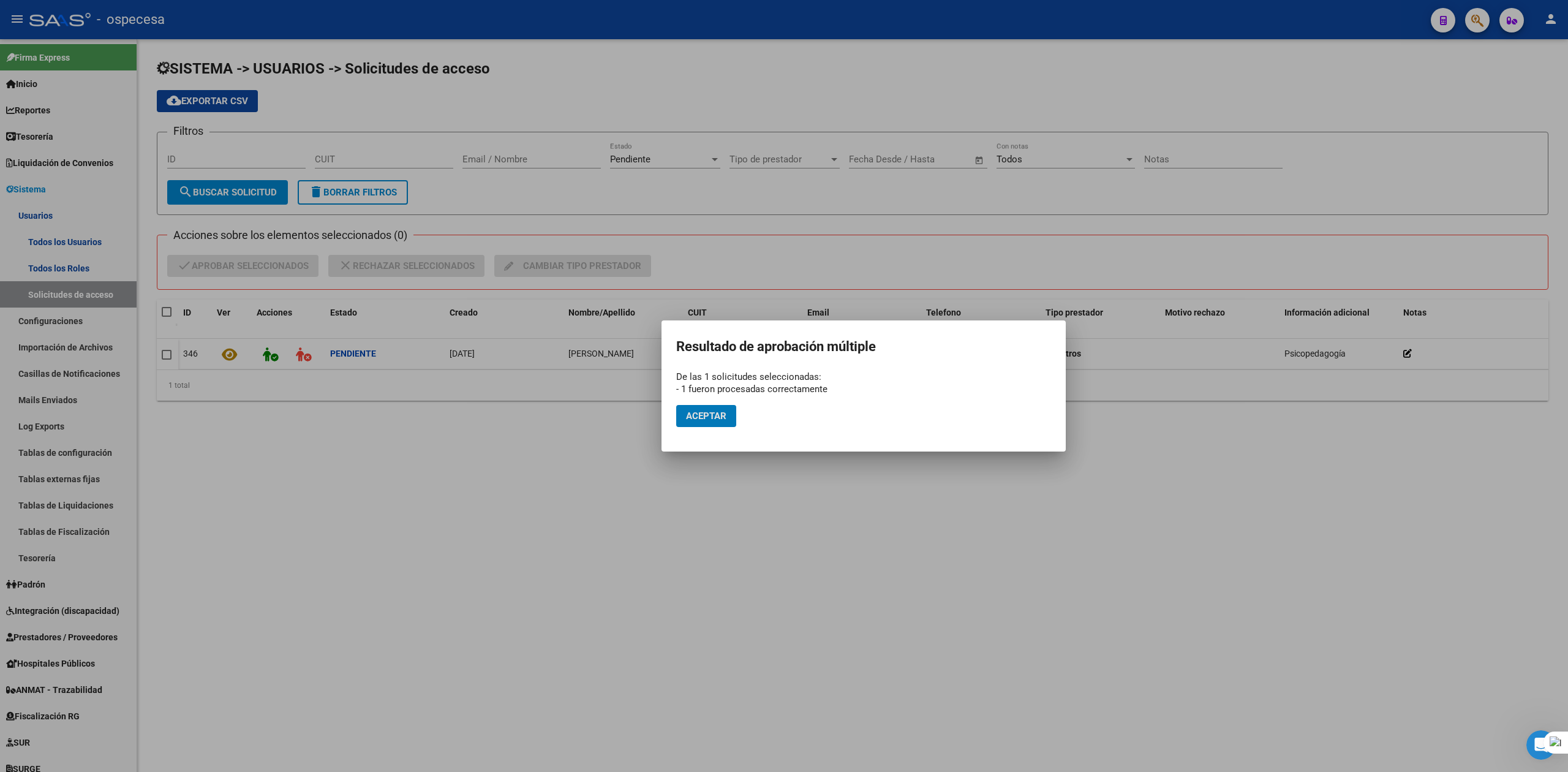
click at [709, 413] on span "Aceptar" at bounding box center [706, 416] width 41 height 11
